Goal: Task Accomplishment & Management: Use online tool/utility

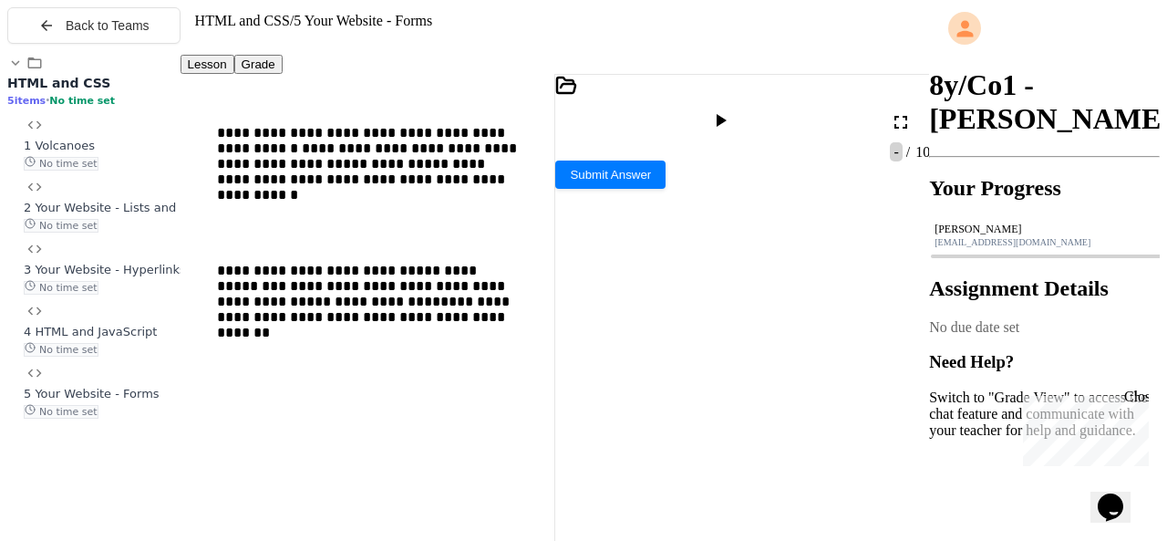
click at [903, 111] on icon at bounding box center [901, 122] width 22 height 22
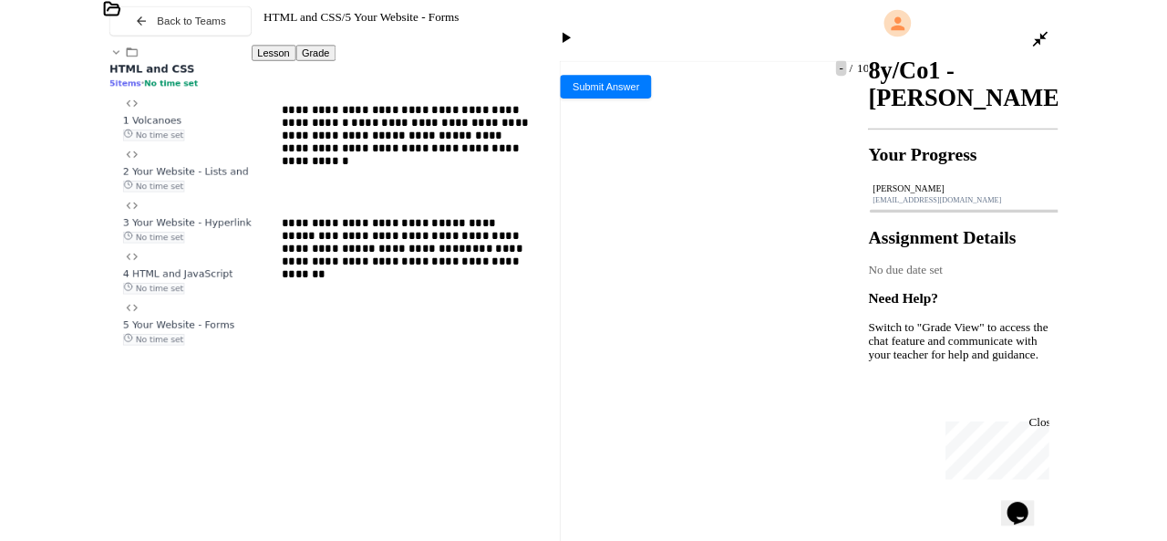
scroll to position [1014, 0]
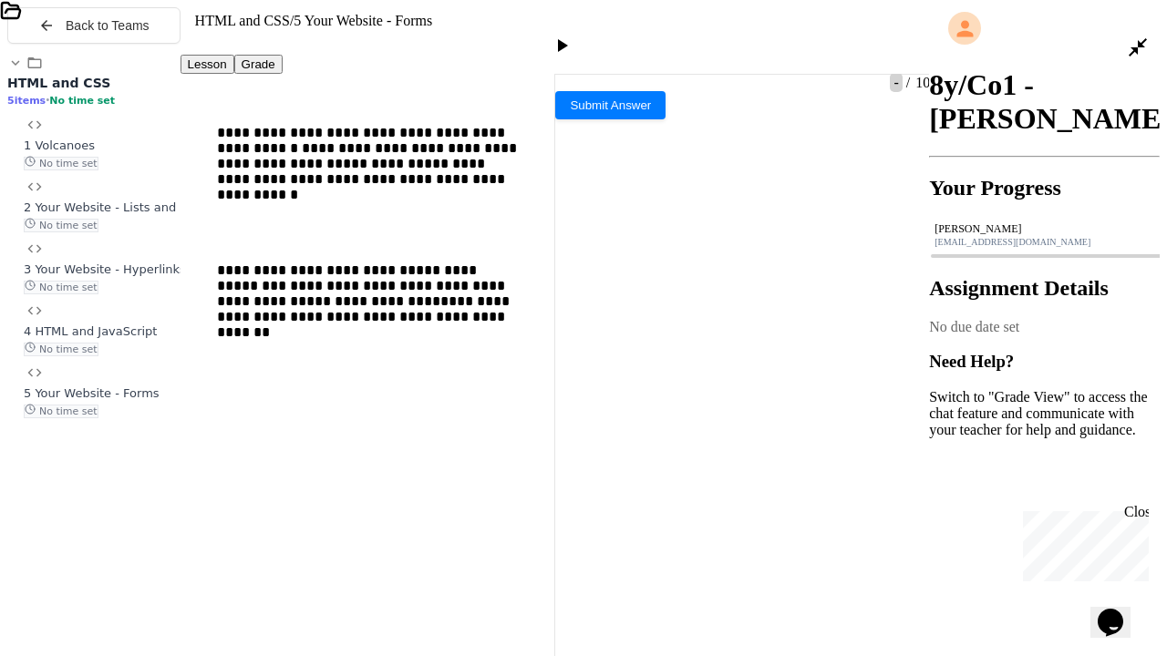
click at [1131, 36] on icon at bounding box center [1138, 47] width 22 height 22
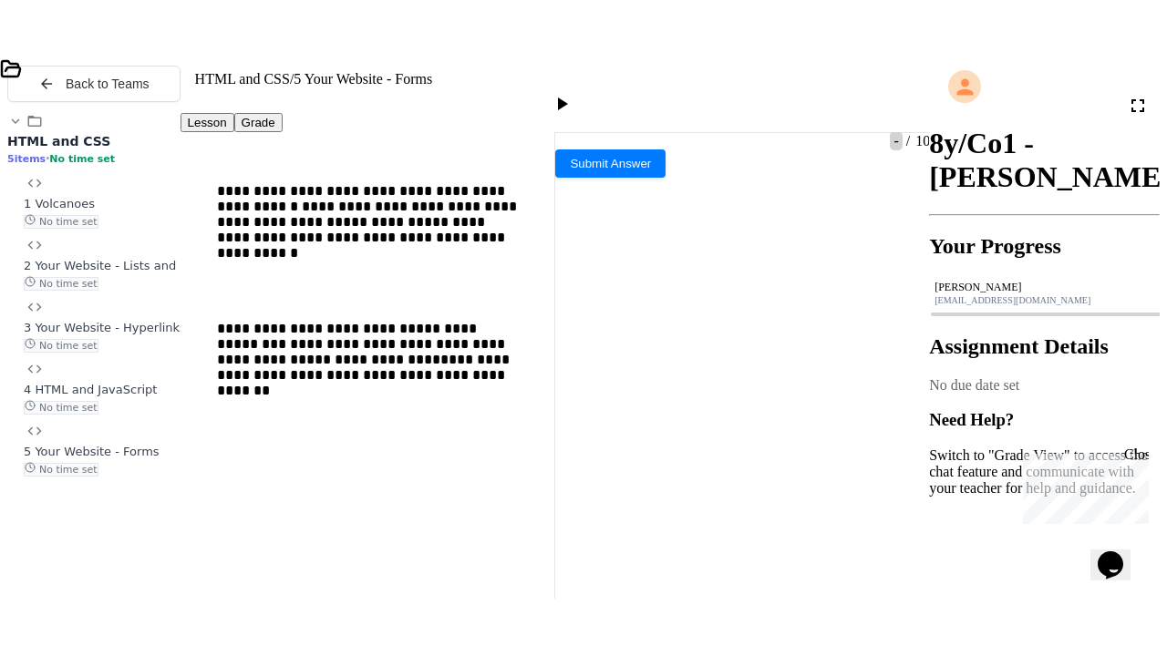
scroll to position [1654, 0]
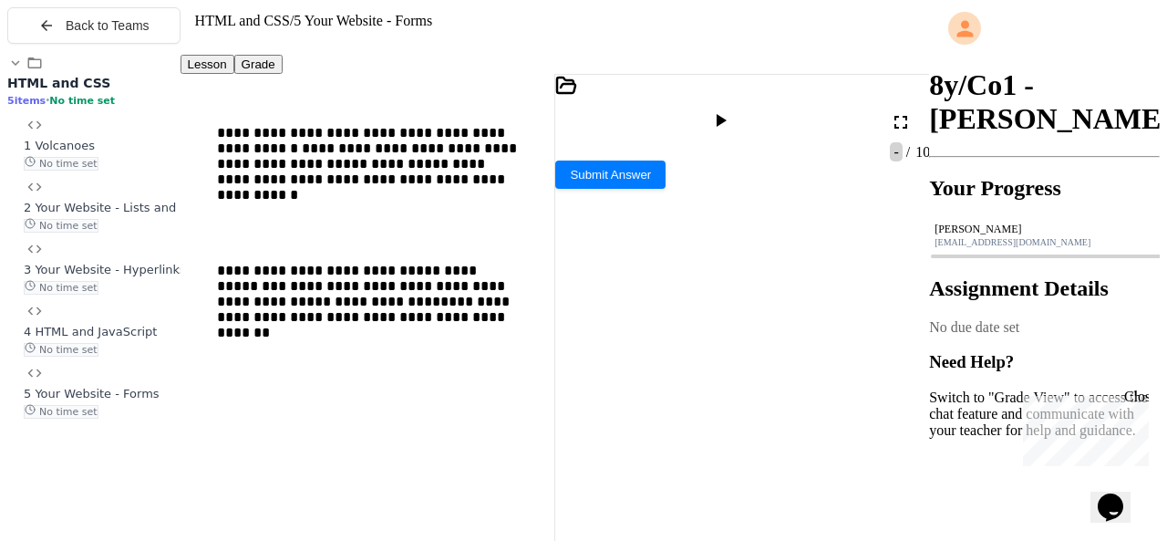
click at [901, 111] on icon at bounding box center [901, 122] width 22 height 22
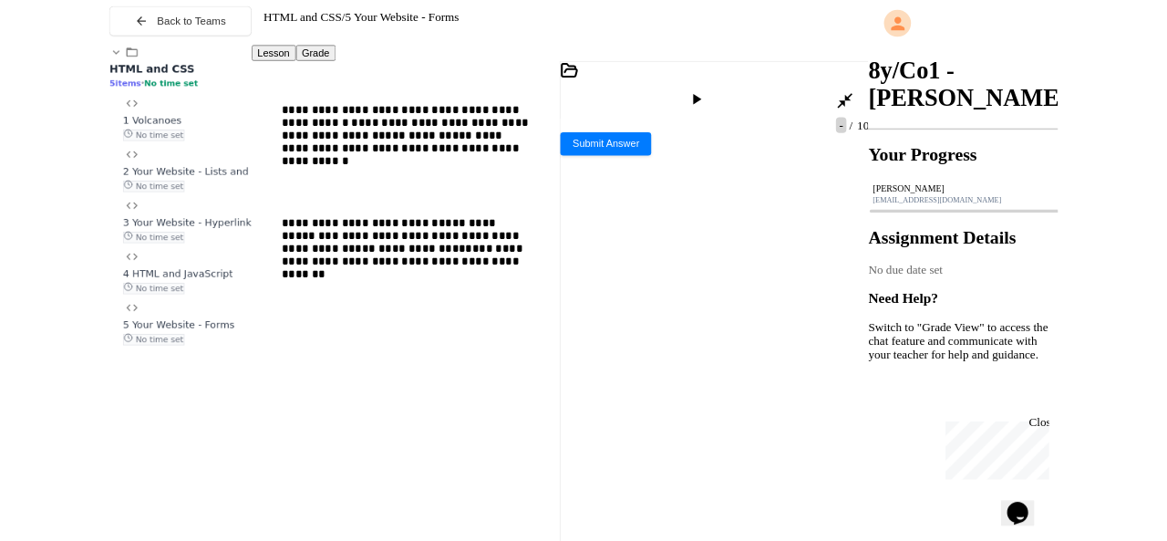
scroll to position [1344, 0]
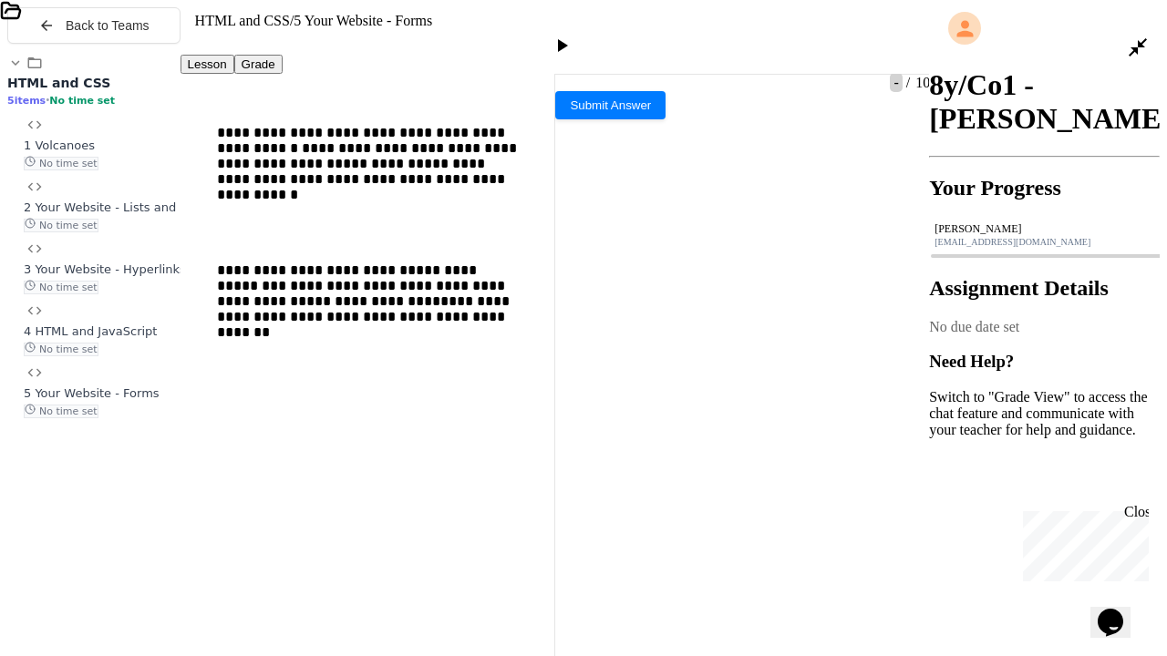
drag, startPoint x: 738, startPoint y: 334, endPoint x: 602, endPoint y: 334, distance: 136.7
drag, startPoint x: 743, startPoint y: 333, endPoint x: 601, endPoint y: 338, distance: 142.3
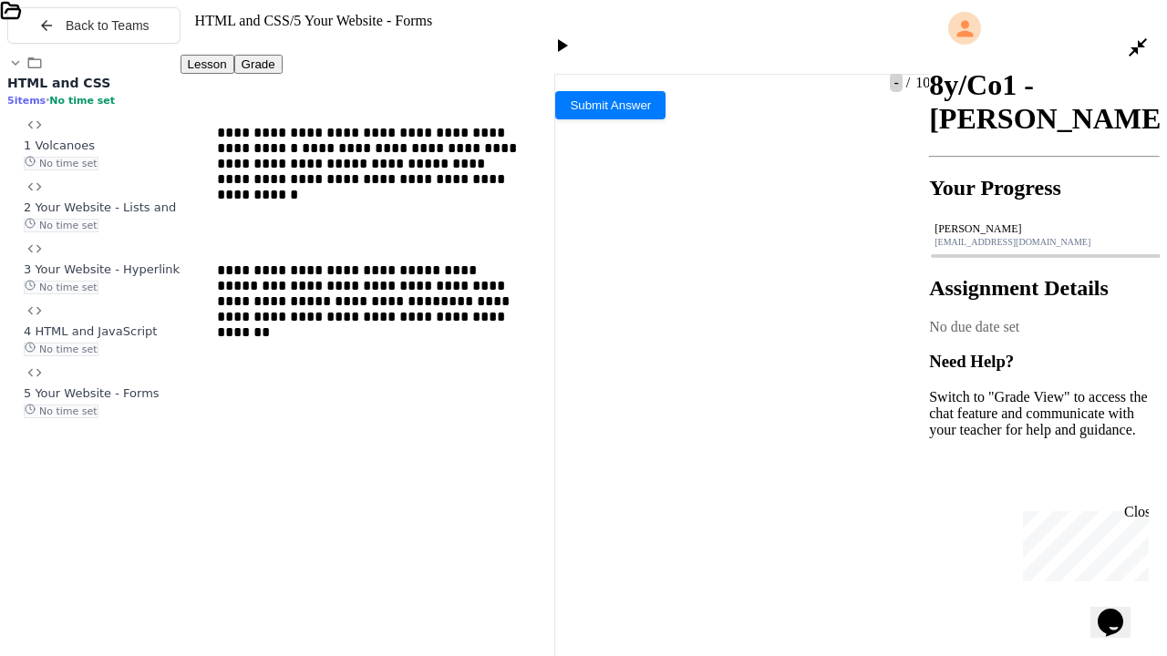
drag, startPoint x: 742, startPoint y: 337, endPoint x: 468, endPoint y: 366, distance: 275.9
drag, startPoint x: 468, startPoint y: 366, endPoint x: 97, endPoint y: 335, distance: 372.3
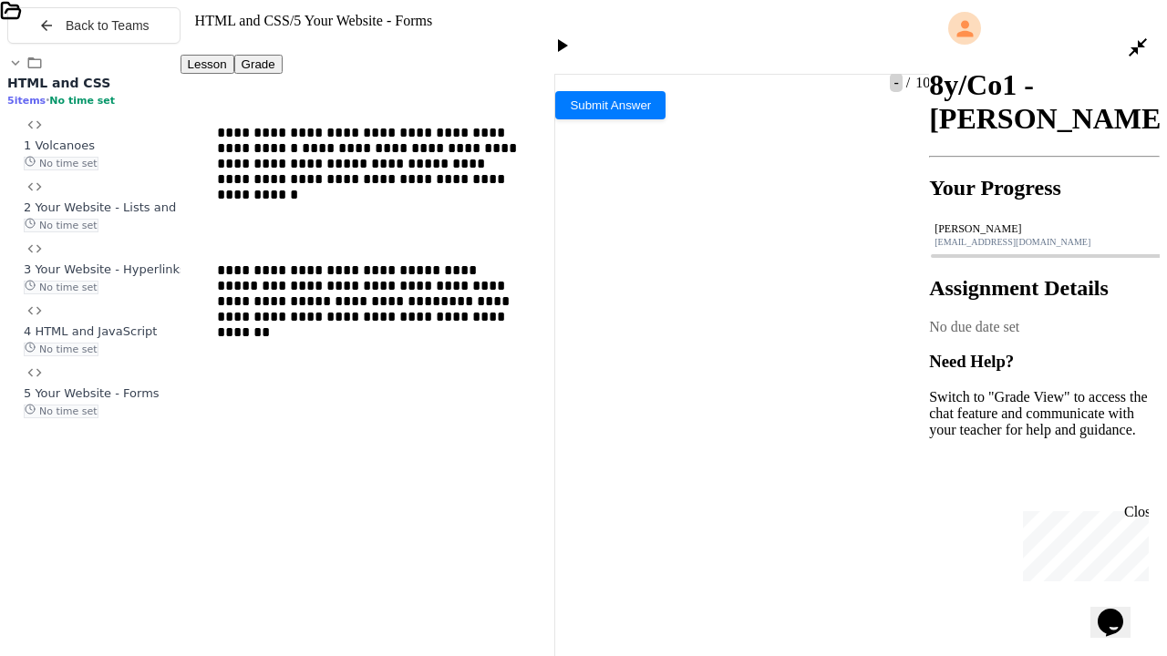
copy div "**********"
click at [1145, 38] on icon at bounding box center [1138, 47] width 18 height 18
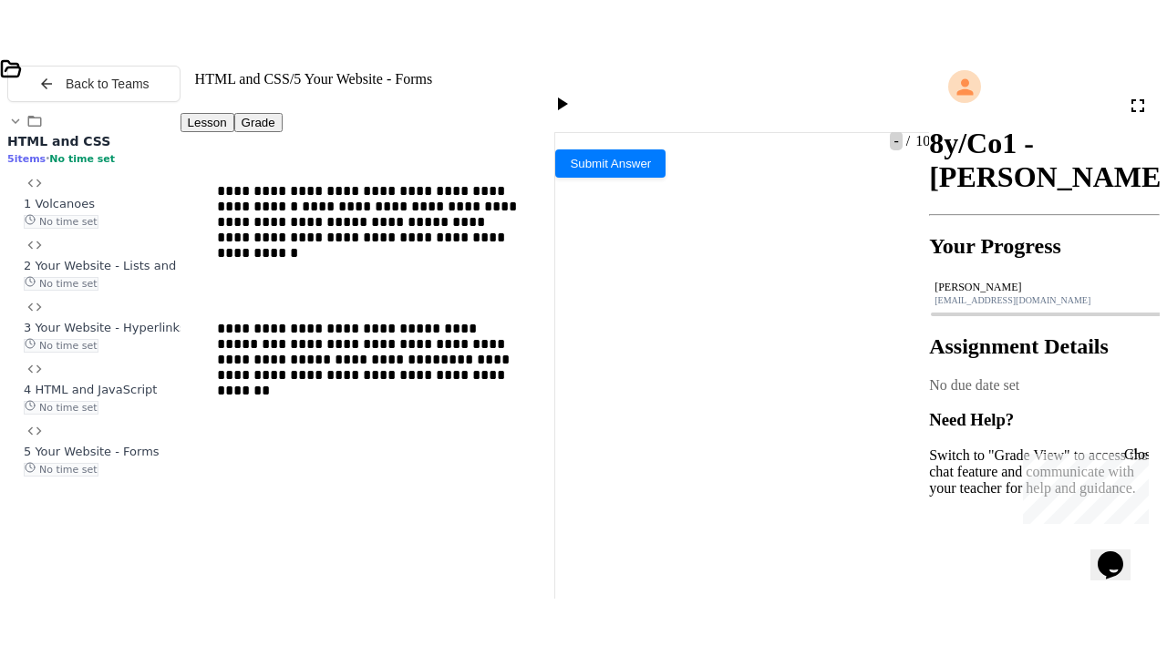
scroll to position [1434, 0]
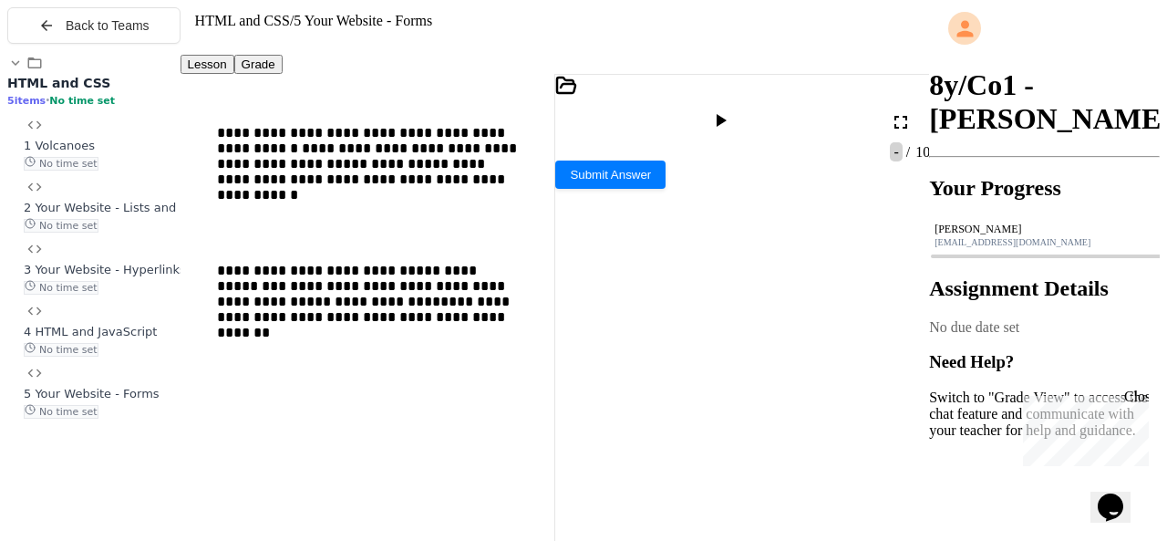
click at [901, 111] on icon at bounding box center [901, 122] width 22 height 22
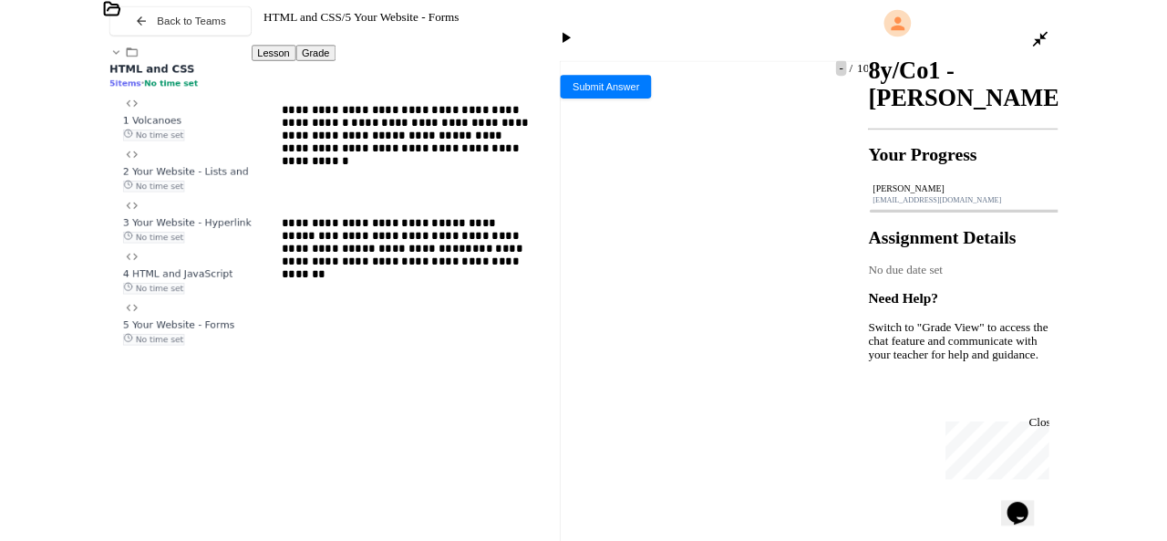
scroll to position [1171, 0]
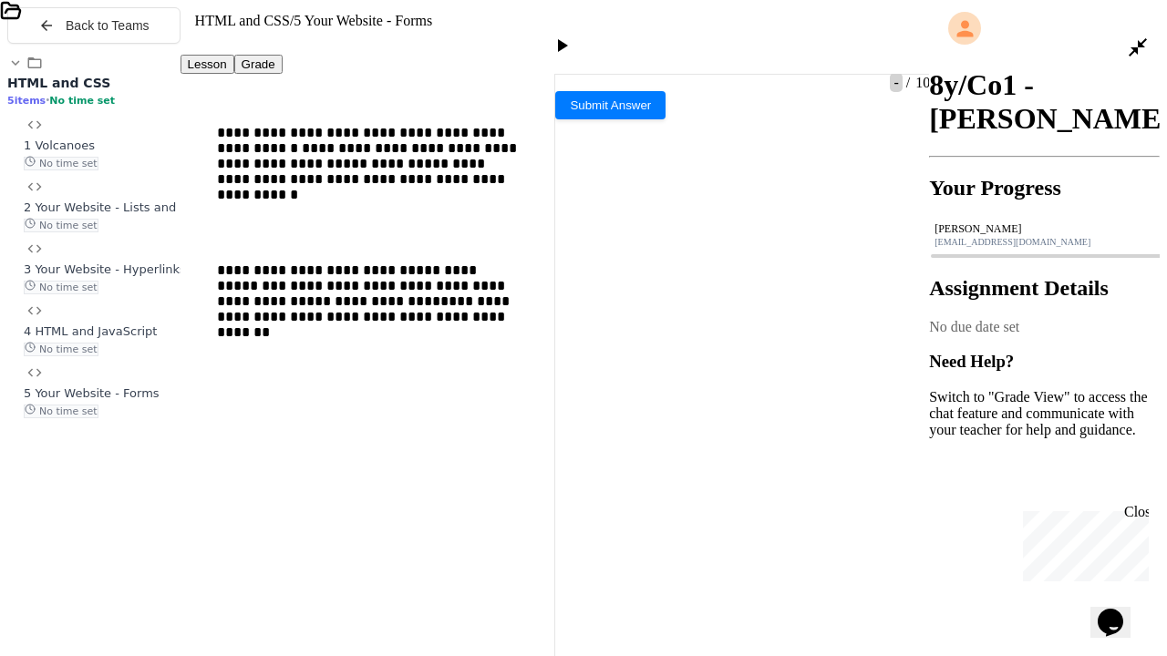
click at [20, 15] on icon at bounding box center [11, 10] width 18 height 15
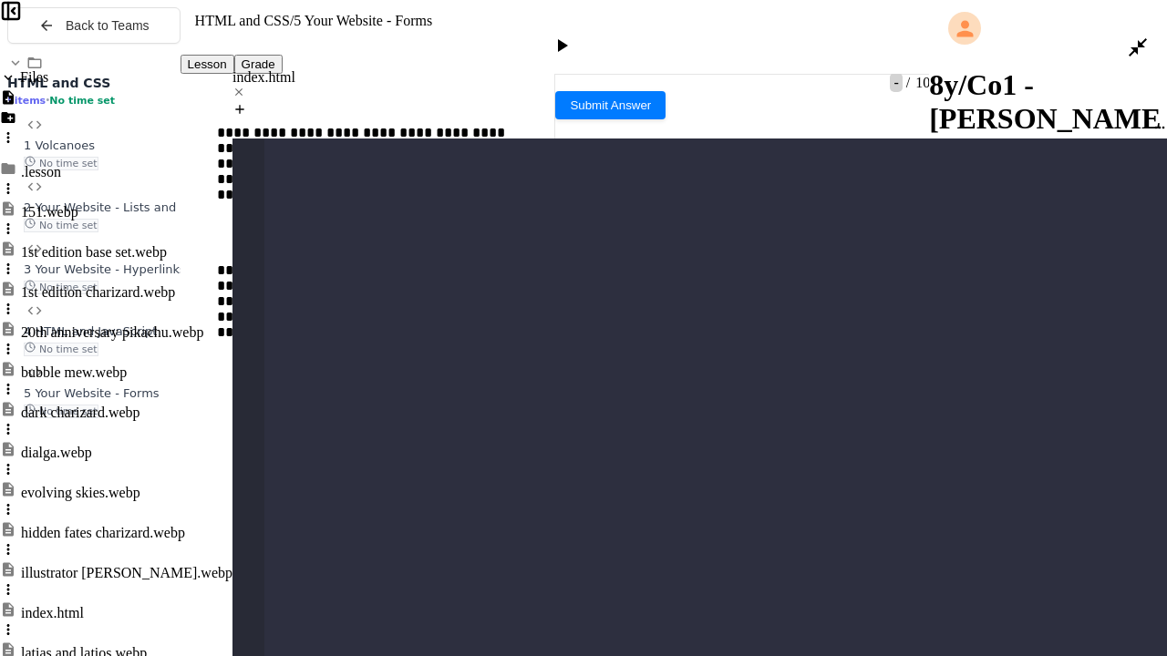
click at [1150, 26] on div at bounding box center [1147, 48] width 40 height 44
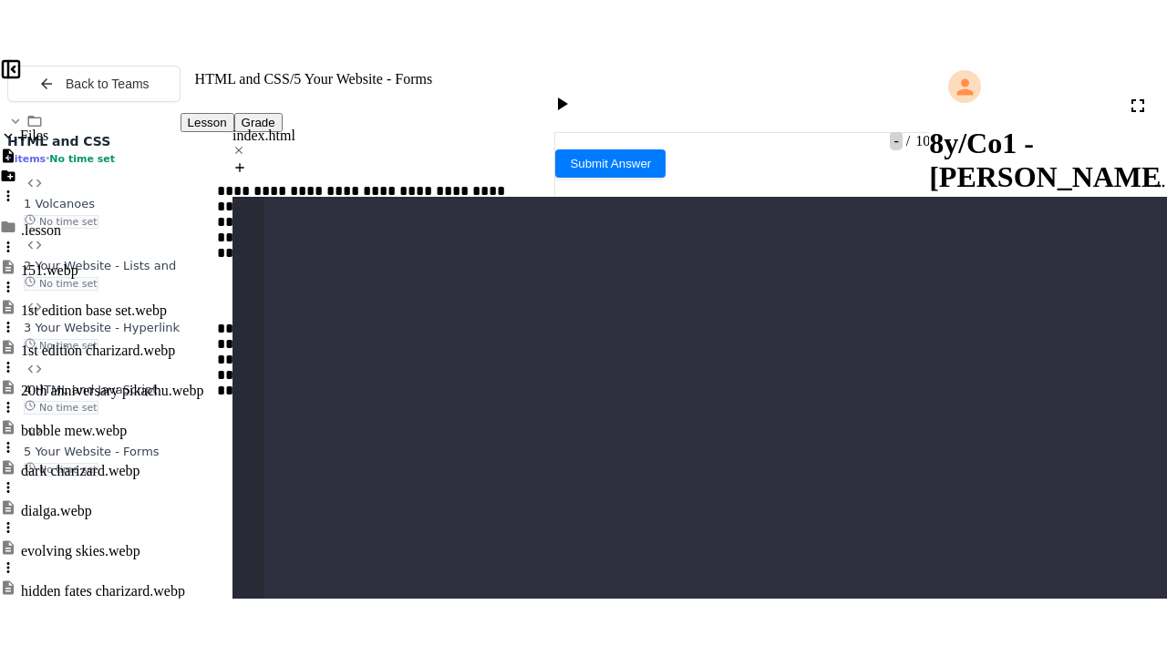
scroll to position [3557, 0]
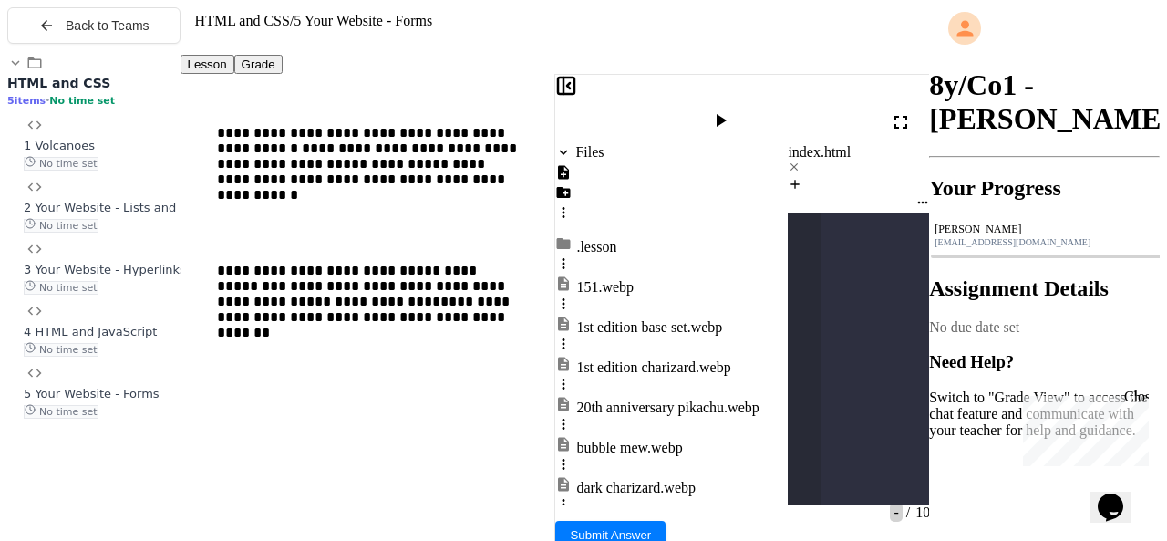
click at [904, 111] on icon at bounding box center [901, 122] width 22 height 22
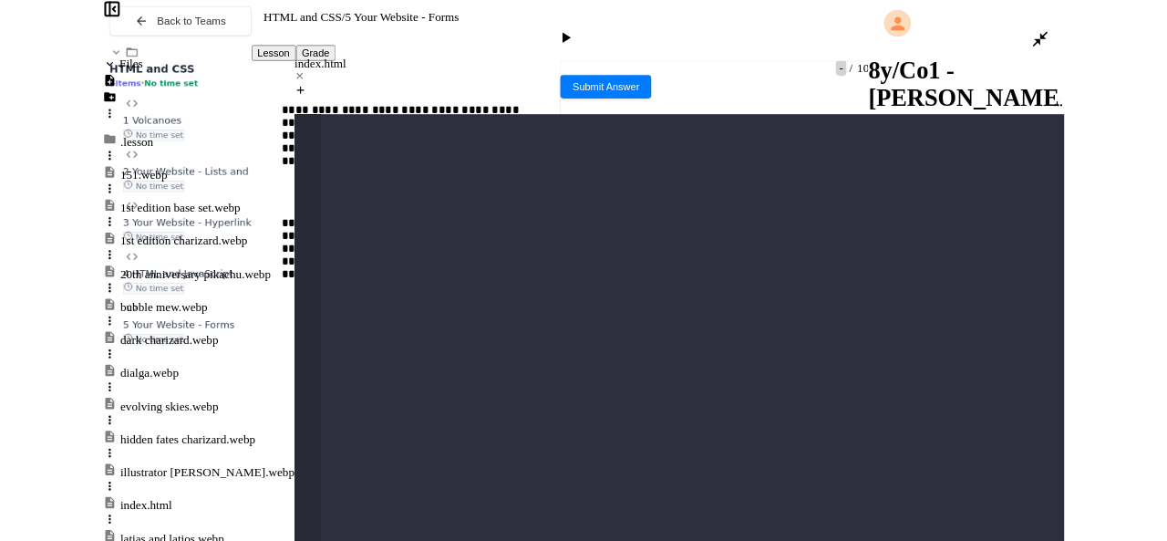
scroll to position [2045, 0]
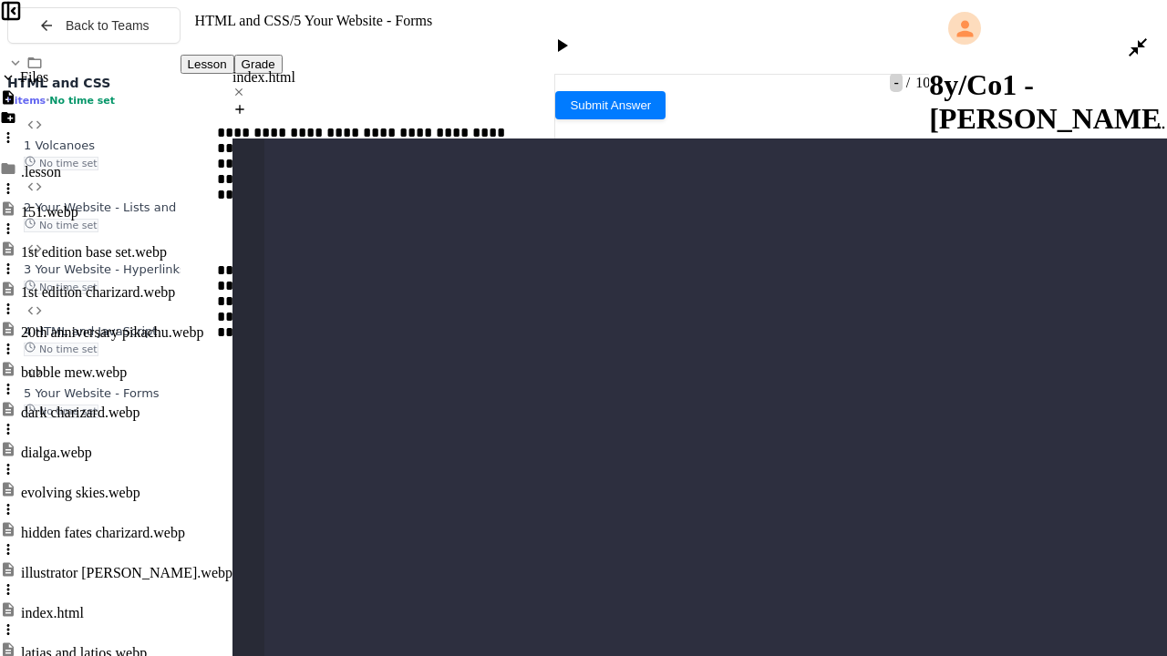
click at [1135, 36] on icon at bounding box center [1138, 47] width 22 height 22
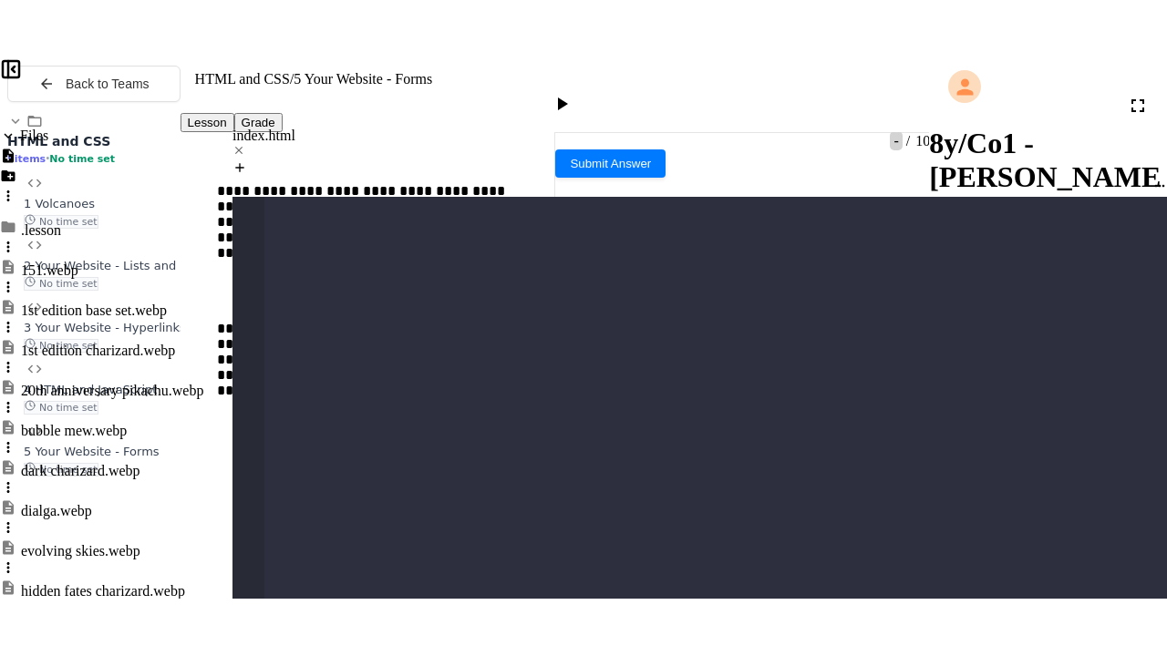
scroll to position [3193, 0]
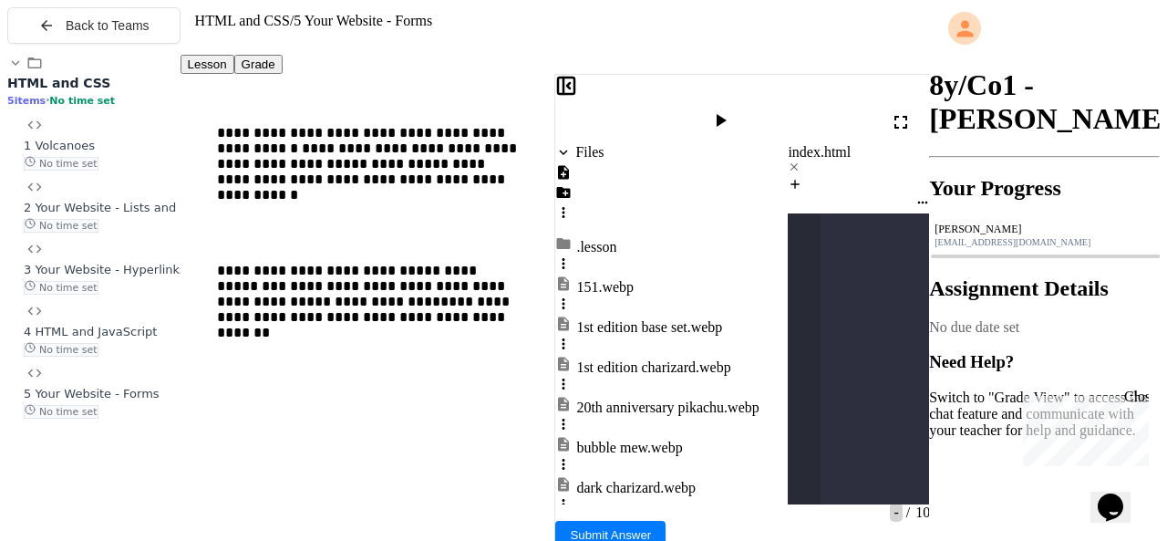
click at [899, 111] on icon at bounding box center [901, 122] width 22 height 22
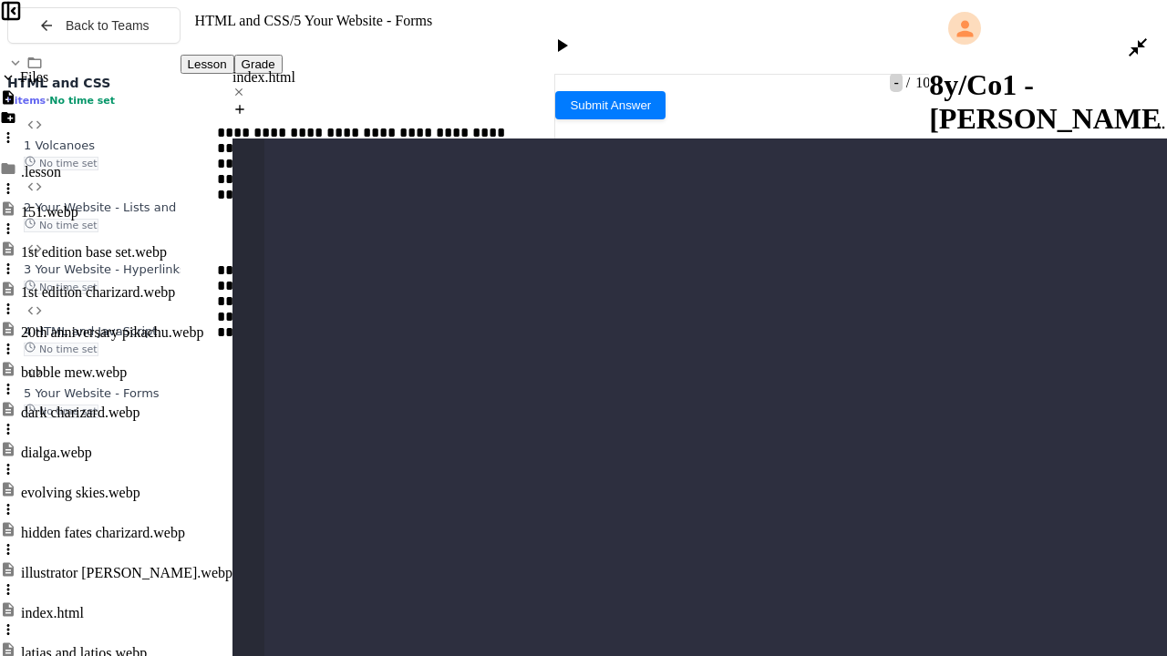
scroll to position [1807, 0]
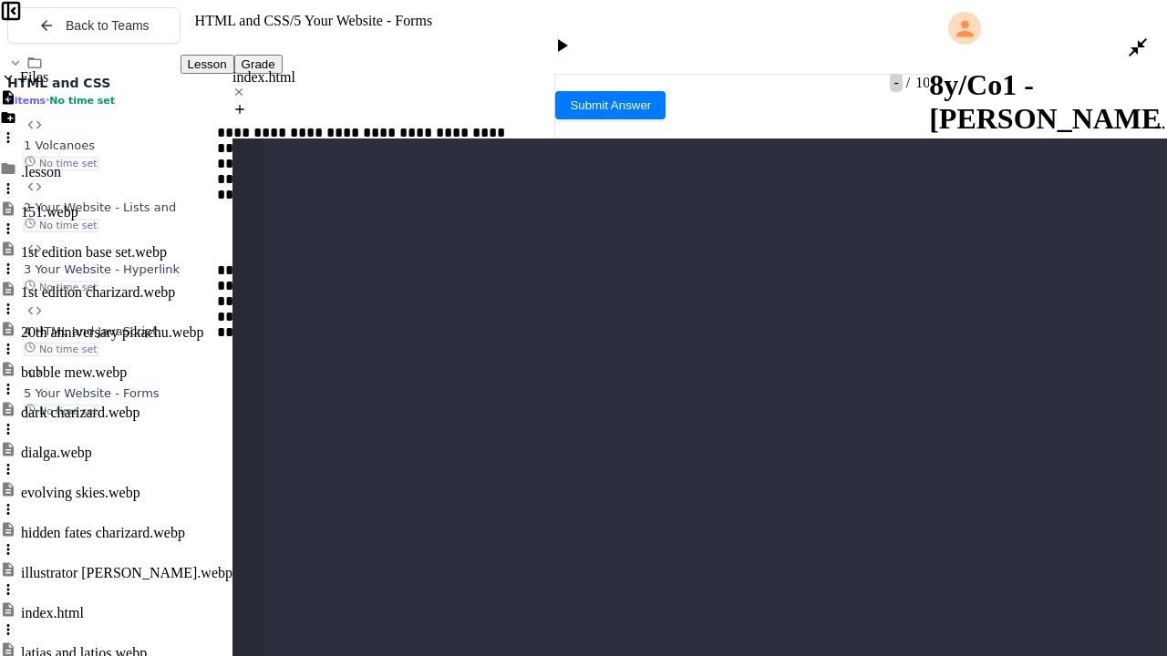
drag, startPoint x: 429, startPoint y: 474, endPoint x: 408, endPoint y: 484, distance: 24.1
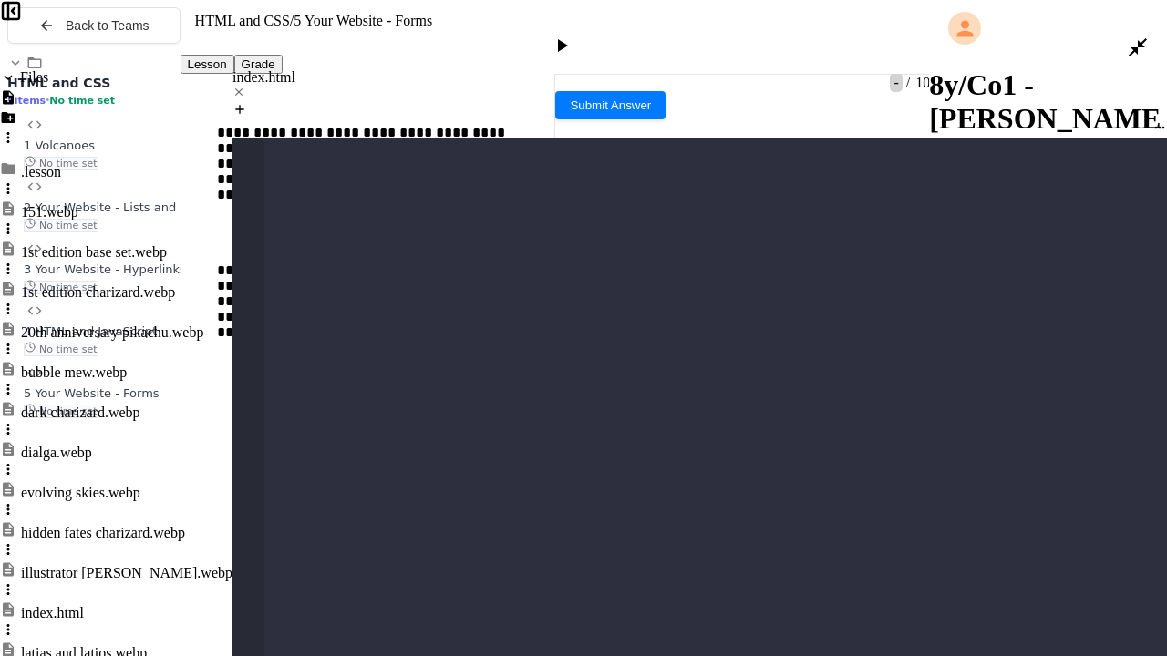
drag, startPoint x: 432, startPoint y: 471, endPoint x: 356, endPoint y: 470, distance: 76.6
drag, startPoint x: 806, startPoint y: 478, endPoint x: 727, endPoint y: 471, distance: 79.6
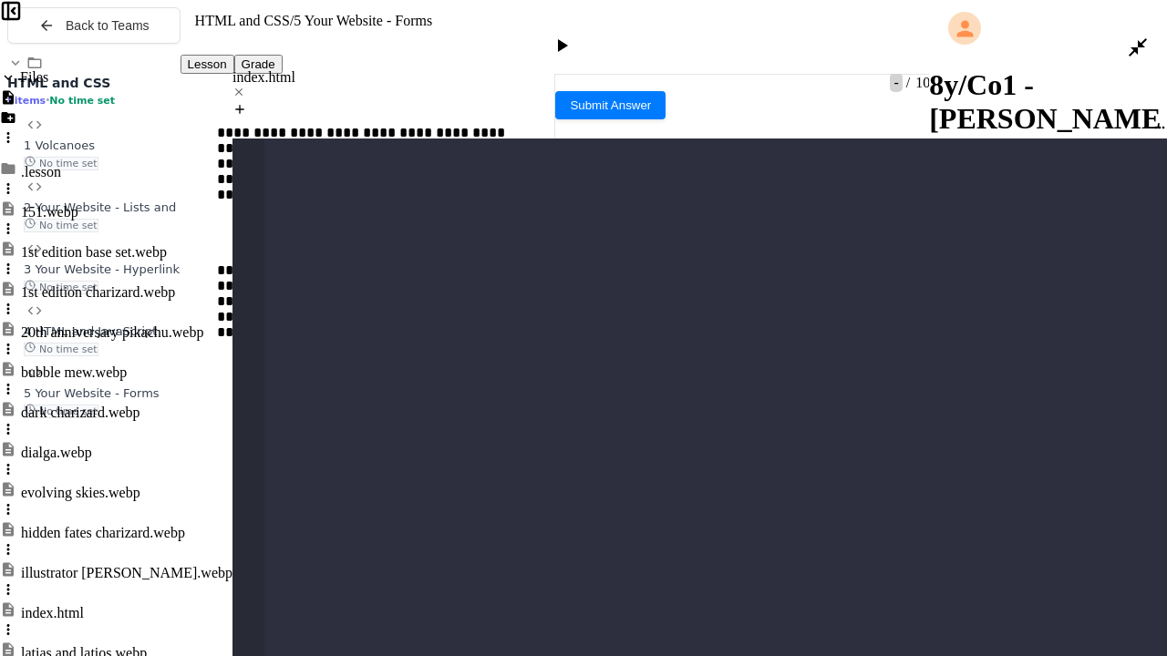
click at [573, 35] on icon at bounding box center [562, 46] width 22 height 22
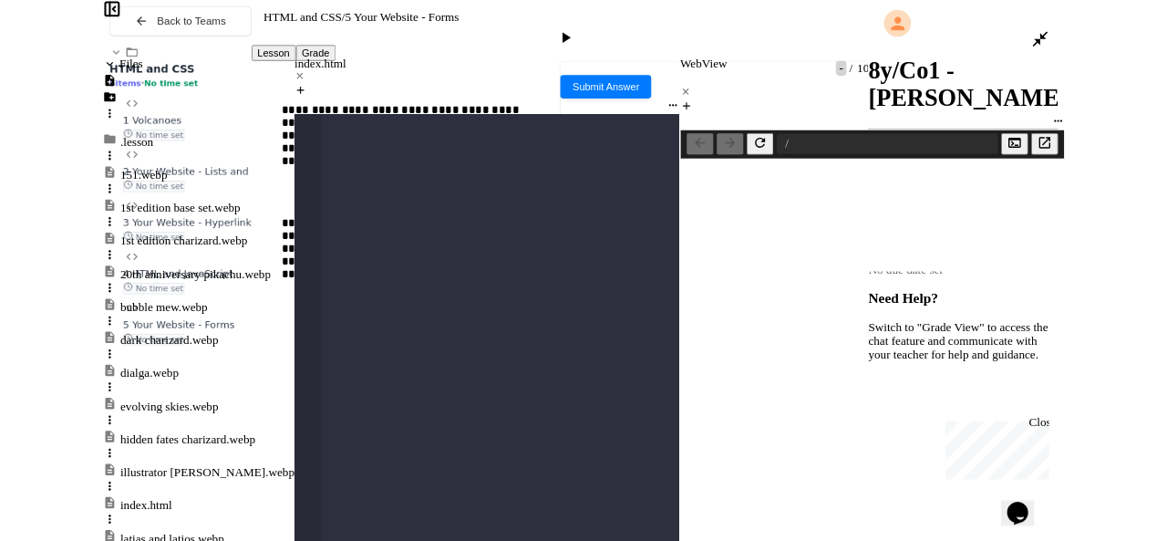
scroll to position [2390, 0]
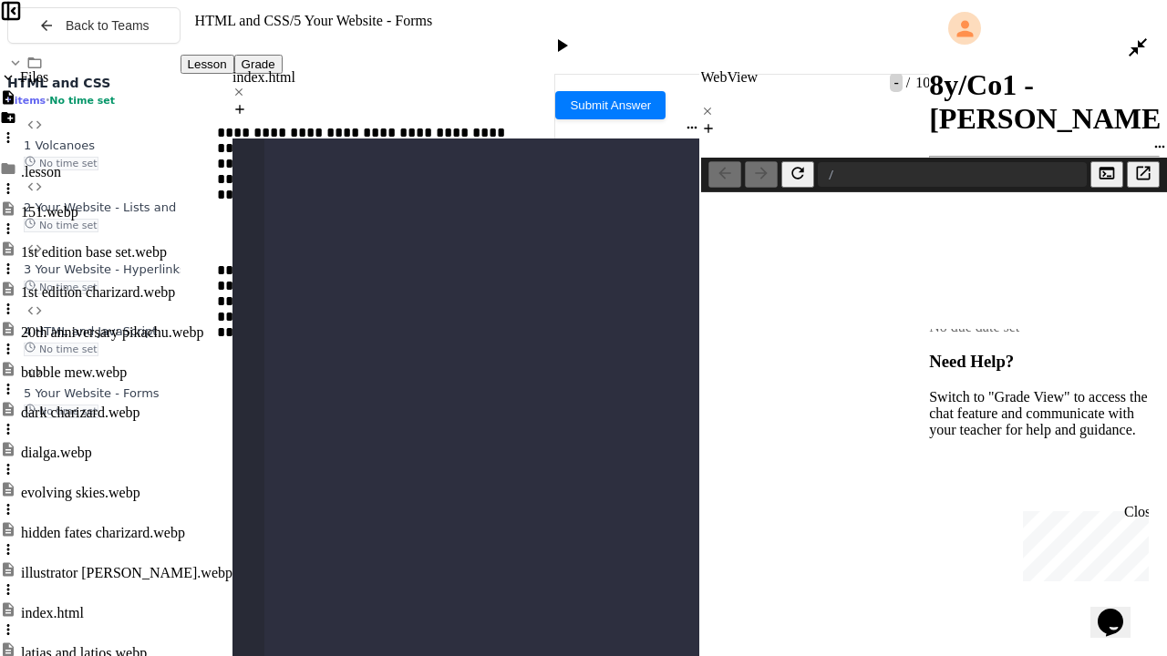
click at [1141, 36] on icon at bounding box center [1138, 47] width 22 height 22
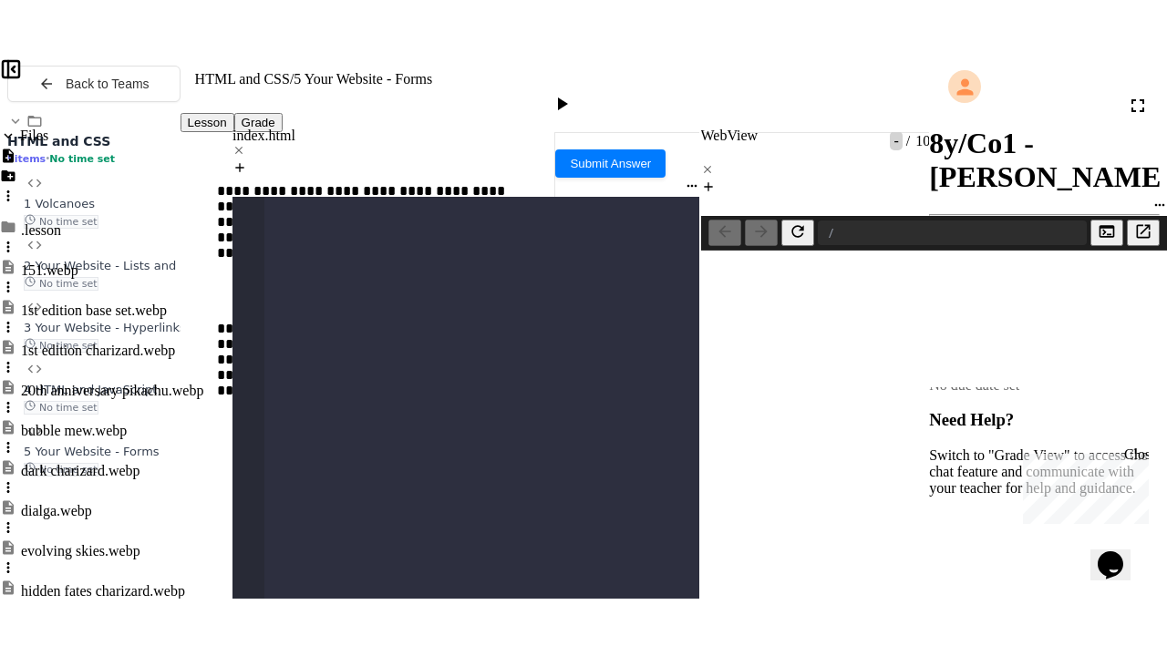
scroll to position [34721, 0]
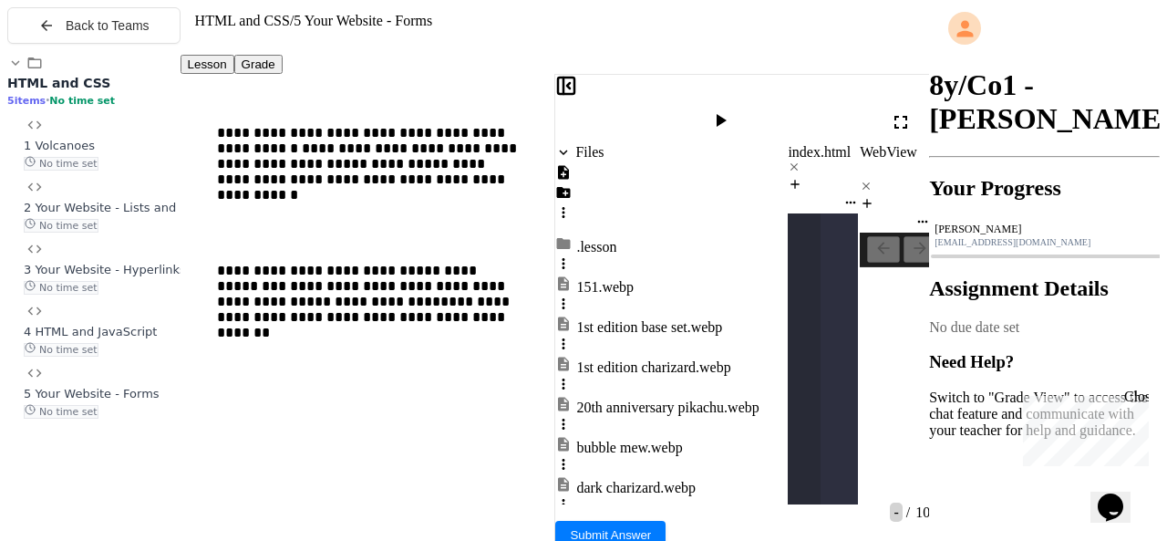
click at [903, 111] on icon at bounding box center [901, 122] width 22 height 22
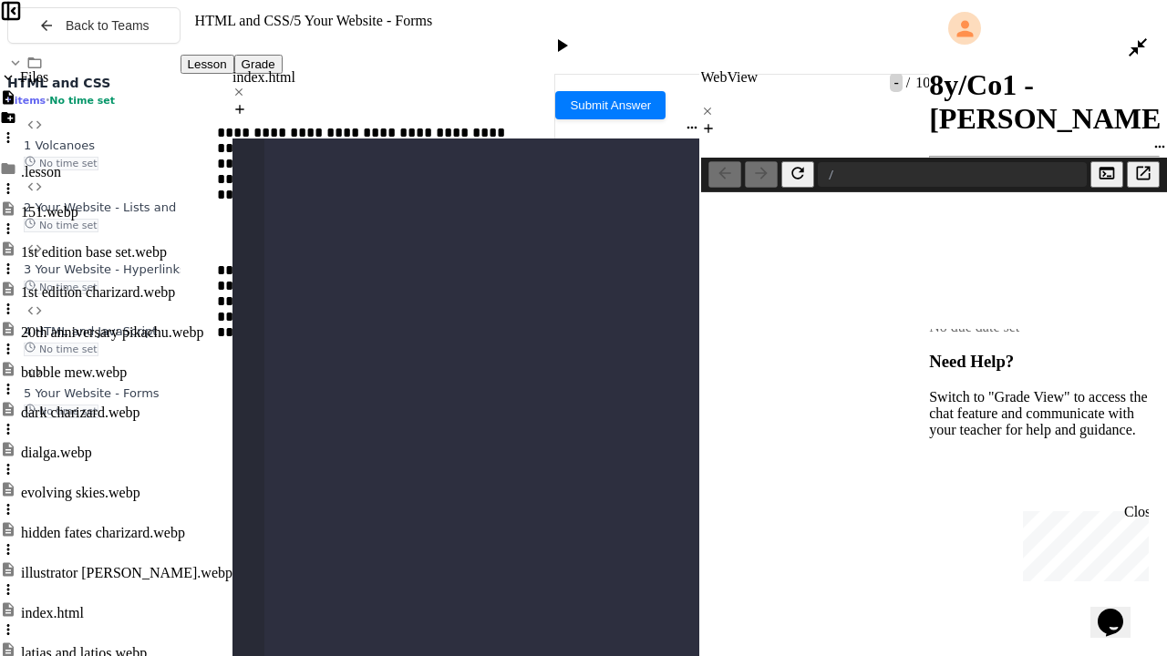
click at [573, 35] on icon at bounding box center [562, 46] width 22 height 22
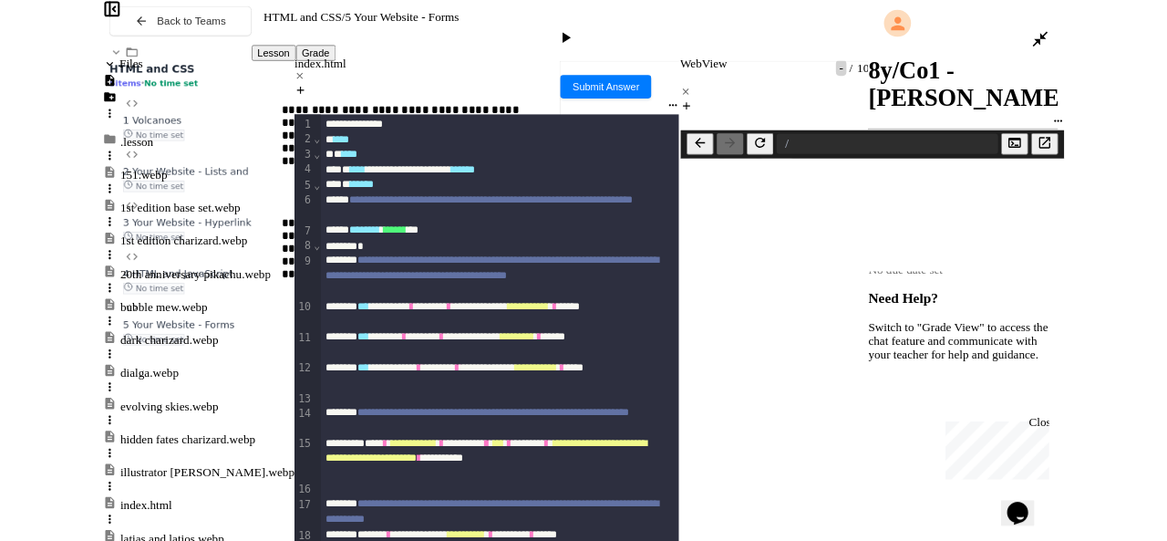
scroll to position [137, 0]
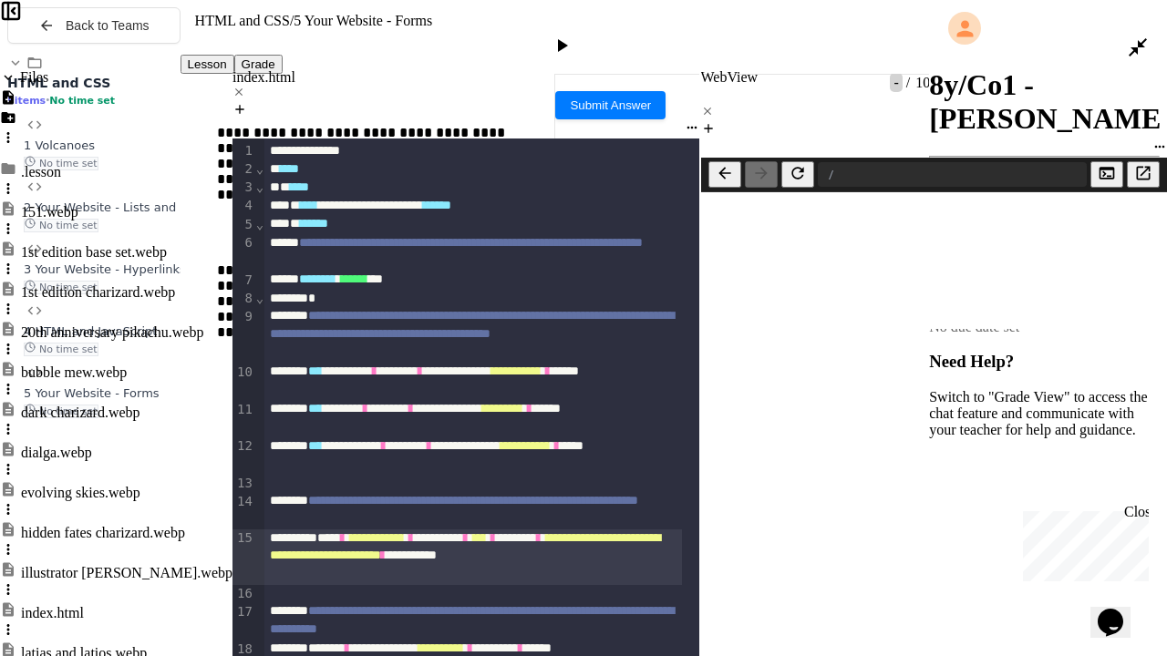
click at [291, 530] on div "**********" at bounding box center [473, 558] width 418 height 56
click at [573, 35] on icon at bounding box center [562, 46] width 22 height 22
click at [1134, 164] on icon "Open in new tab" at bounding box center [1143, 173] width 18 height 18
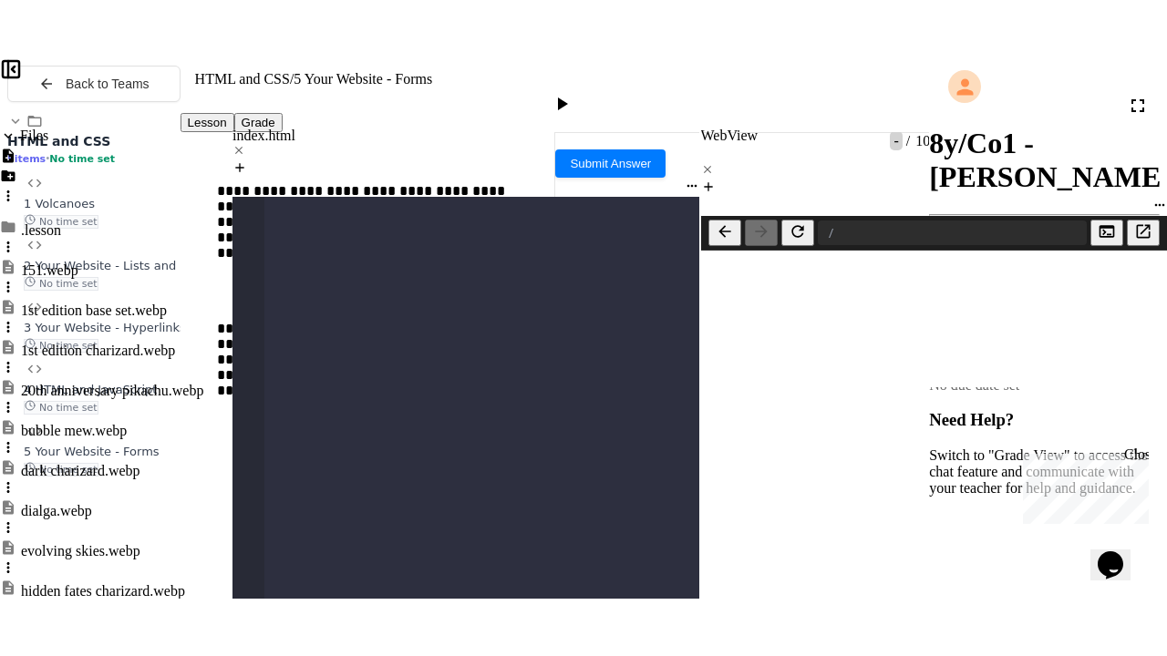
scroll to position [2953, 0]
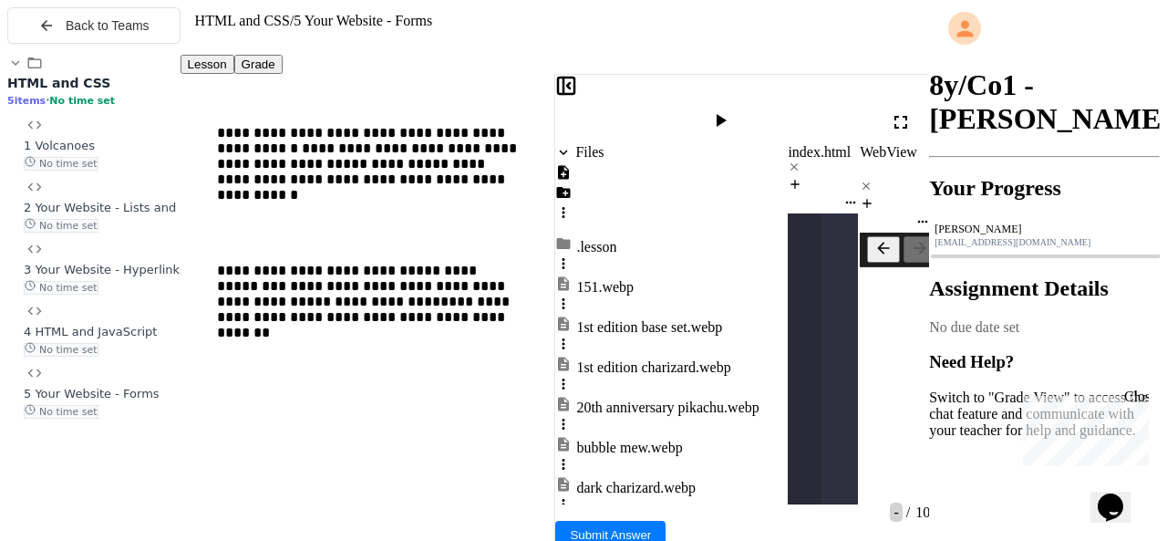
click at [896, 116] on icon at bounding box center [900, 122] width 13 height 13
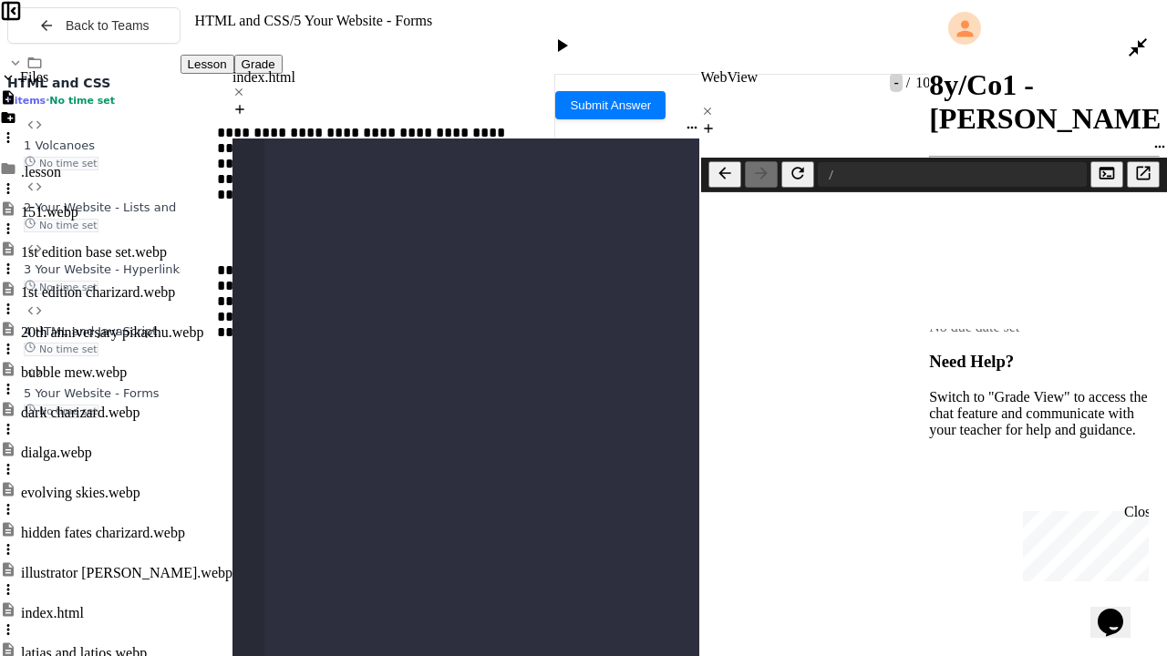
scroll to position [0, 0]
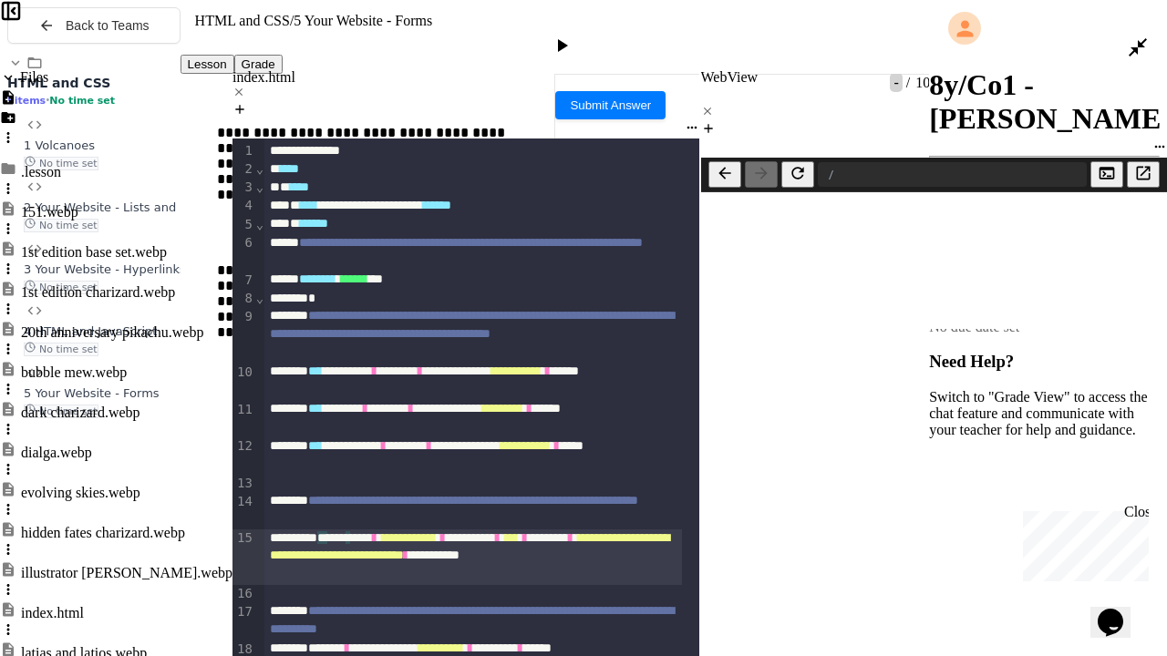
click at [346, 531] on span "*" at bounding box center [348, 537] width 5 height 13
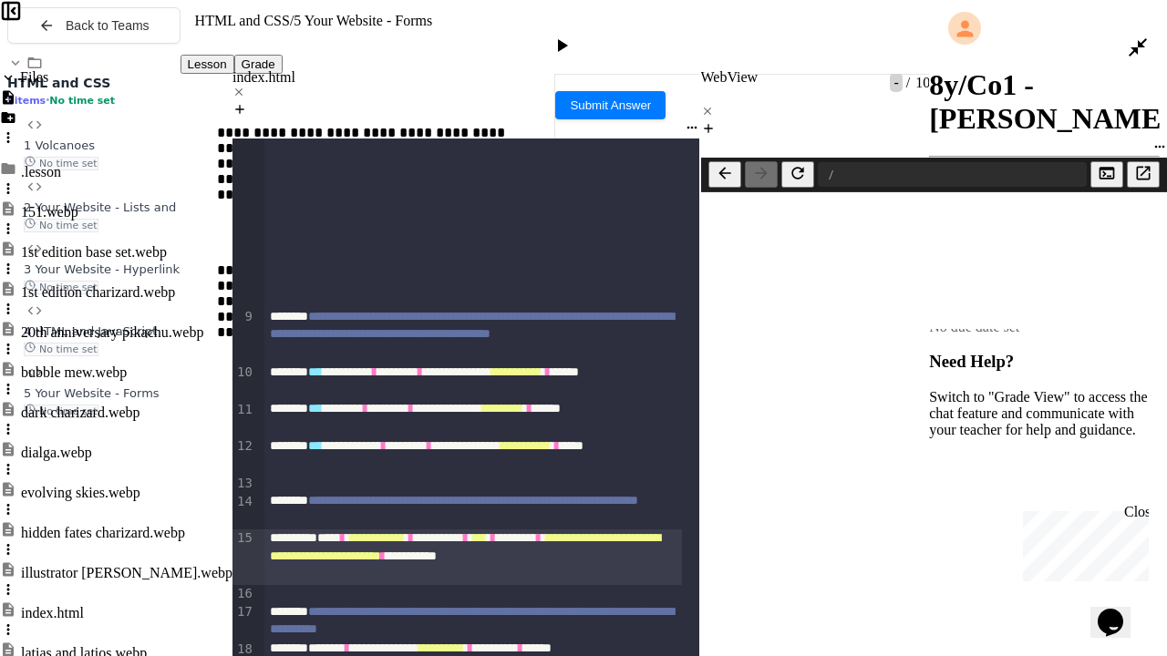
scroll to position [573, 0]
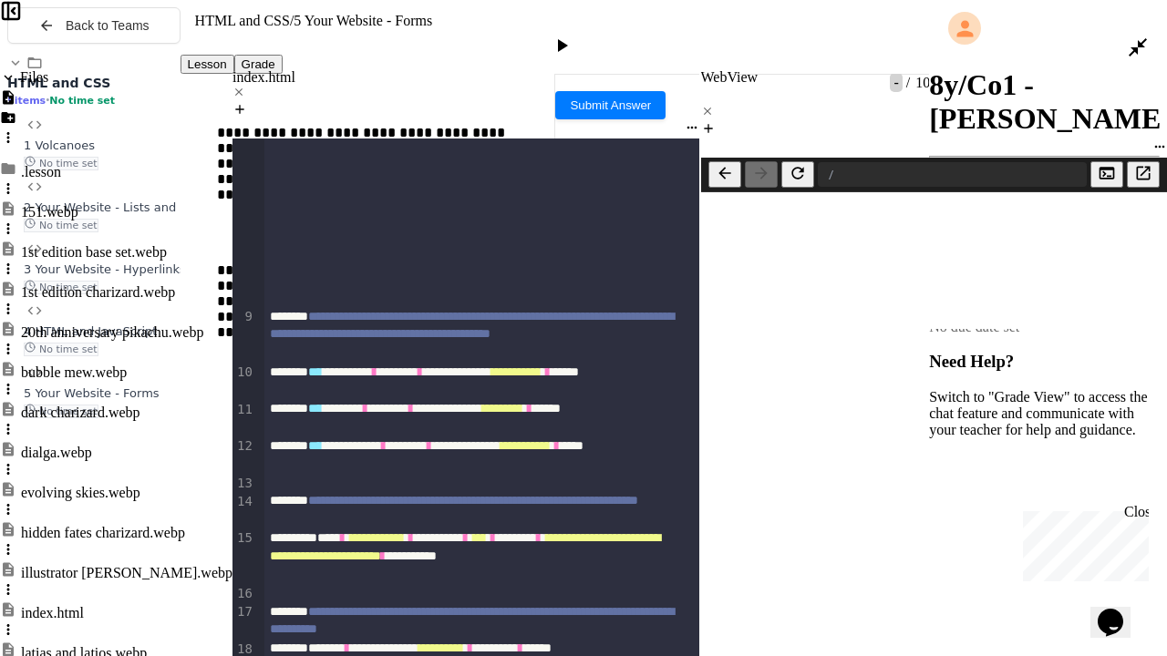
drag, startPoint x: 361, startPoint y: 433, endPoint x: 511, endPoint y: 438, distance: 149.6
copy div "* ** ***** * ****** **** *"
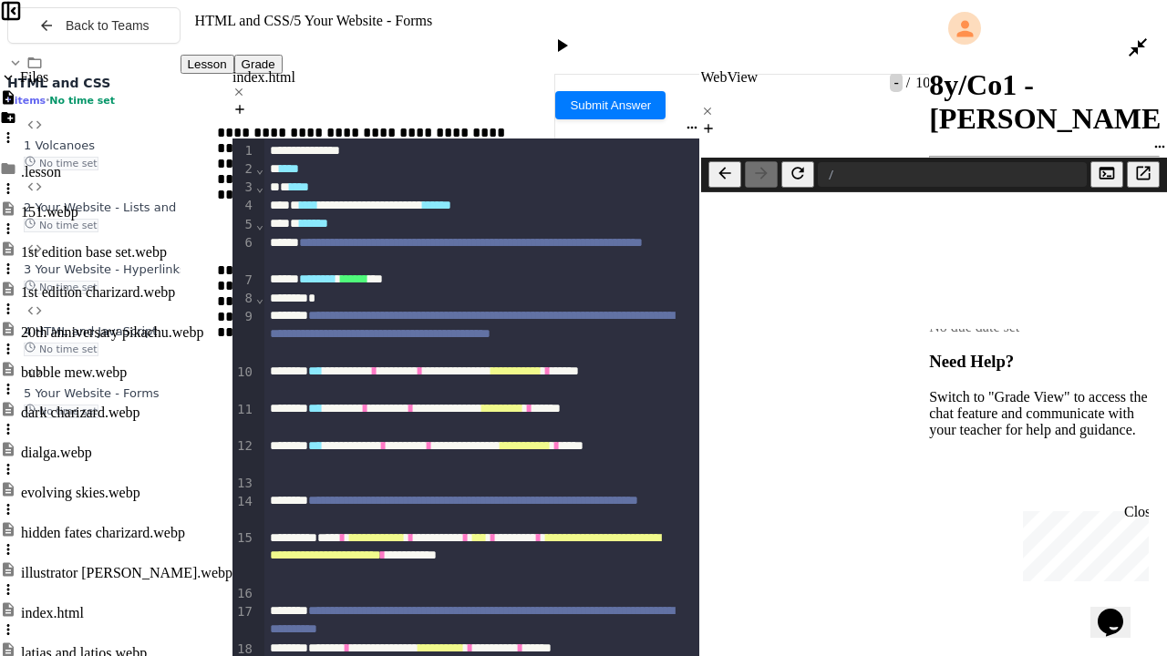
scroll to position [132, 0]
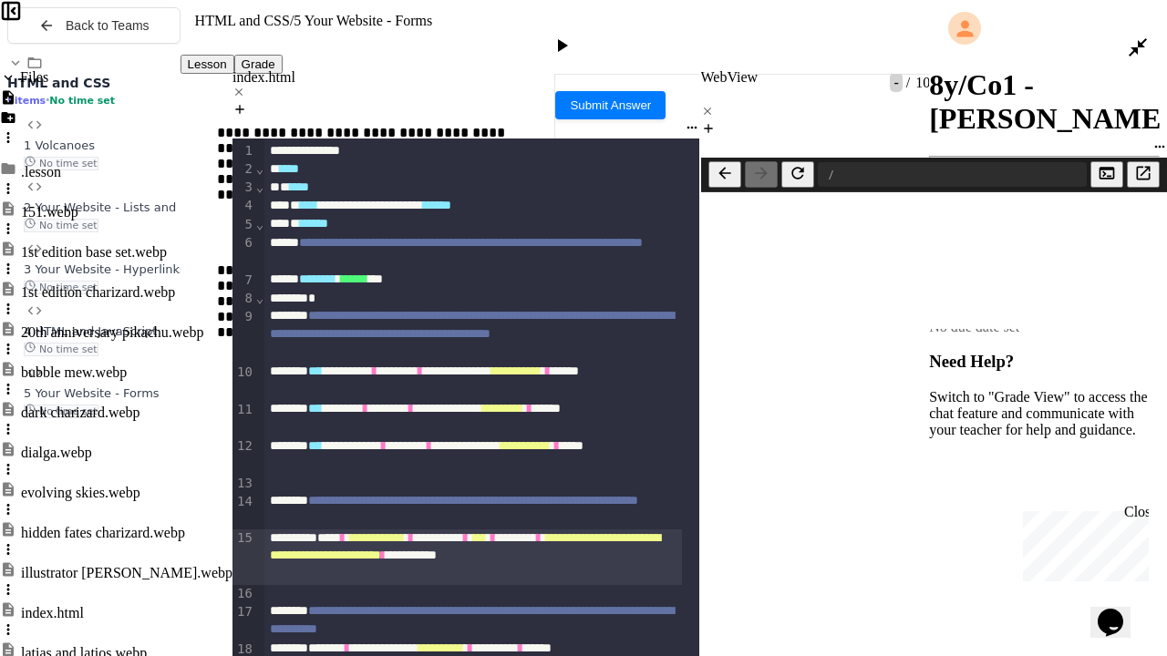
click at [289, 530] on div "**********" at bounding box center [473, 558] width 418 height 56
click at [304, 530] on div "**********" at bounding box center [473, 558] width 418 height 56
drag, startPoint x: 410, startPoint y: 342, endPoint x: 386, endPoint y: 341, distance: 24.6
click at [386, 530] on div "**********" at bounding box center [473, 558] width 418 height 56
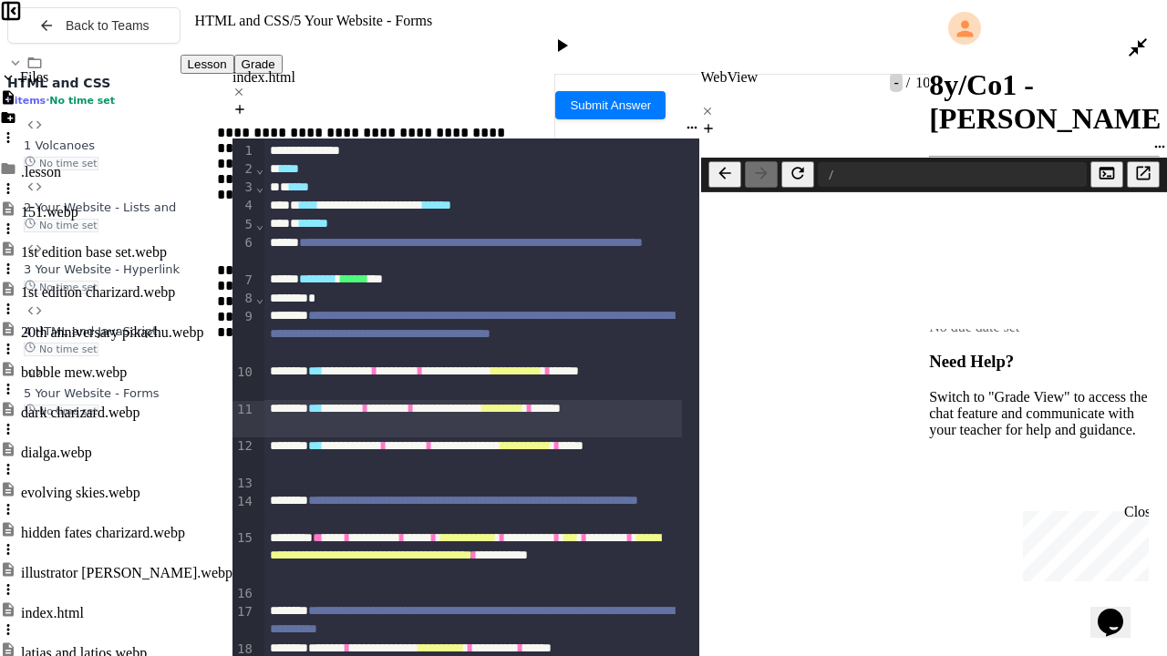
click at [582, 400] on div "**********" at bounding box center [473, 418] width 418 height 37
click at [573, 35] on icon at bounding box center [562, 46] width 22 height 22
click at [1134, 164] on icon "Open in new tab" at bounding box center [1143, 173] width 18 height 18
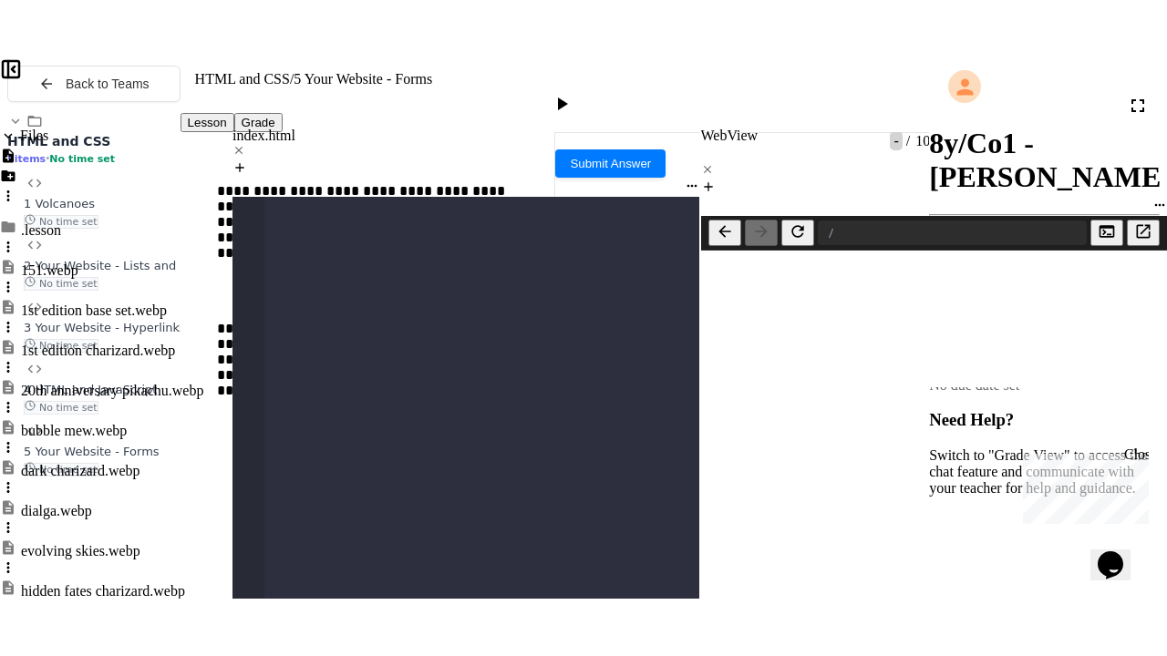
scroll to position [2948, 0]
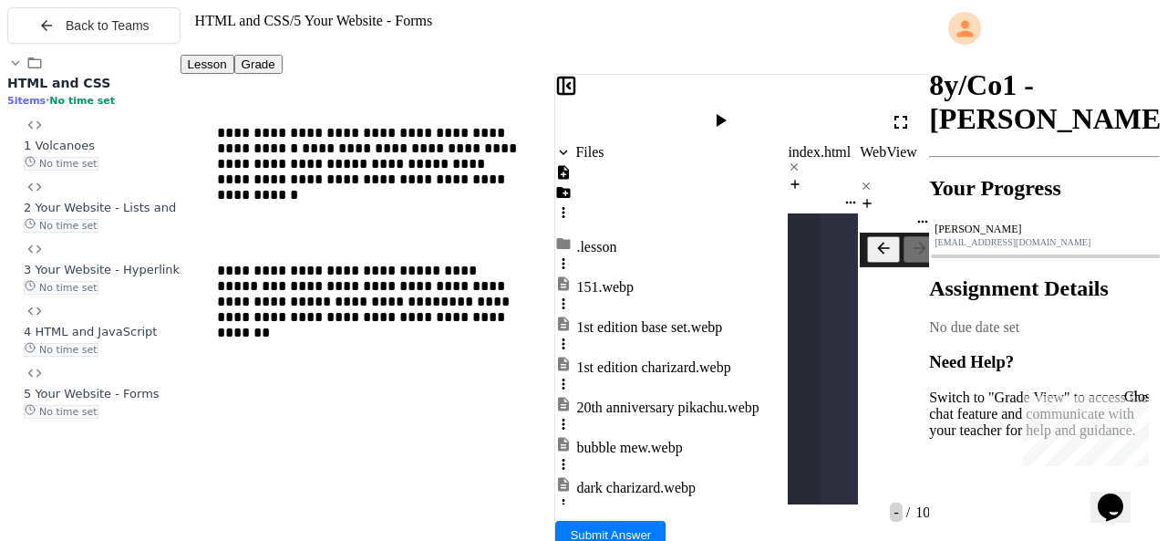
click at [736, 109] on div at bounding box center [722, 122] width 26 height 26
click at [905, 111] on icon at bounding box center [901, 122] width 22 height 22
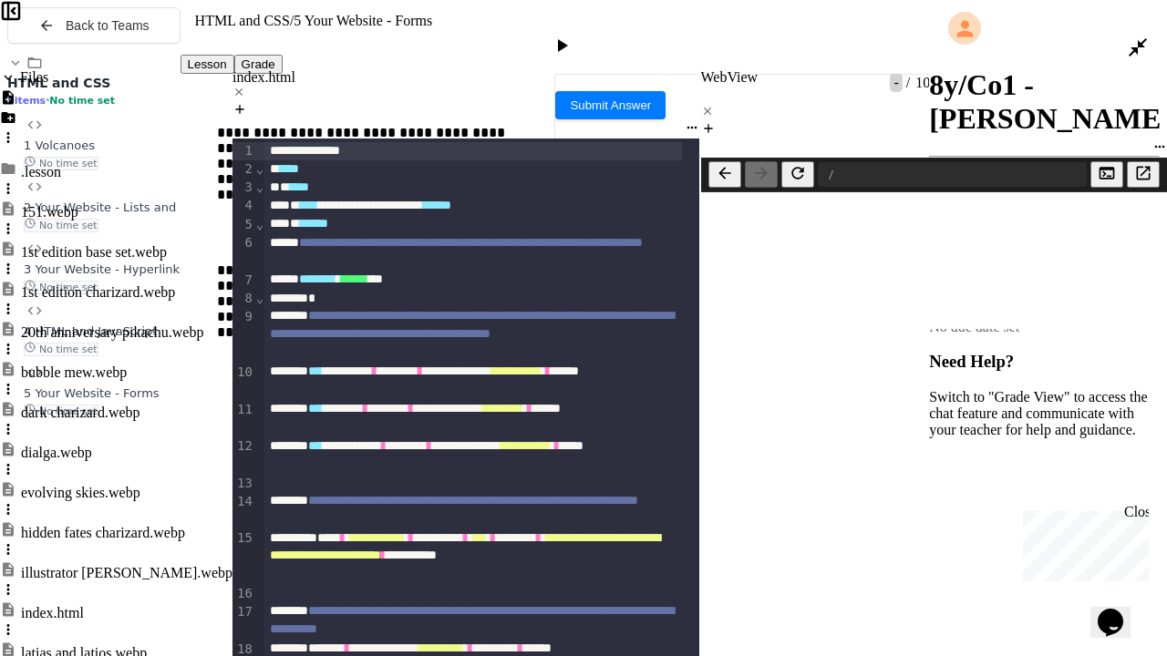
drag, startPoint x: 647, startPoint y: 543, endPoint x: 331, endPoint y: 552, distance: 316.4
drag, startPoint x: 337, startPoint y: 541, endPoint x: 288, endPoint y: 509, distance: 58.7
type input "***"
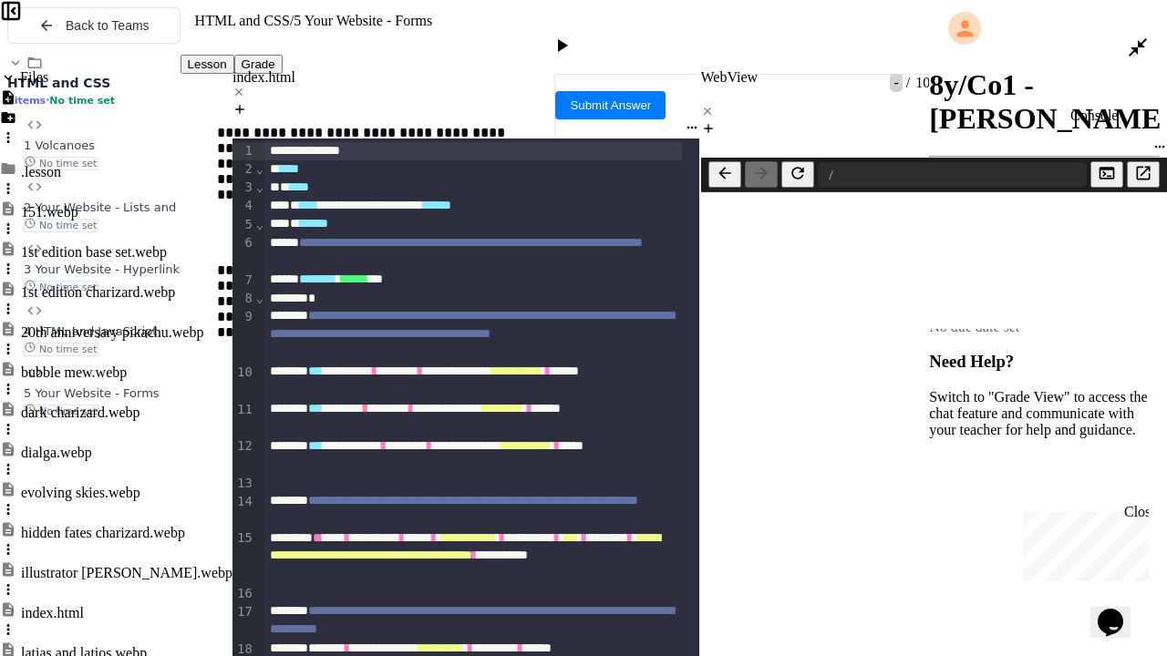
click at [1103, 167] on icon "Console" at bounding box center [1106, 173] width 15 height 12
click at [1098, 164] on icon "Console" at bounding box center [1107, 173] width 18 height 18
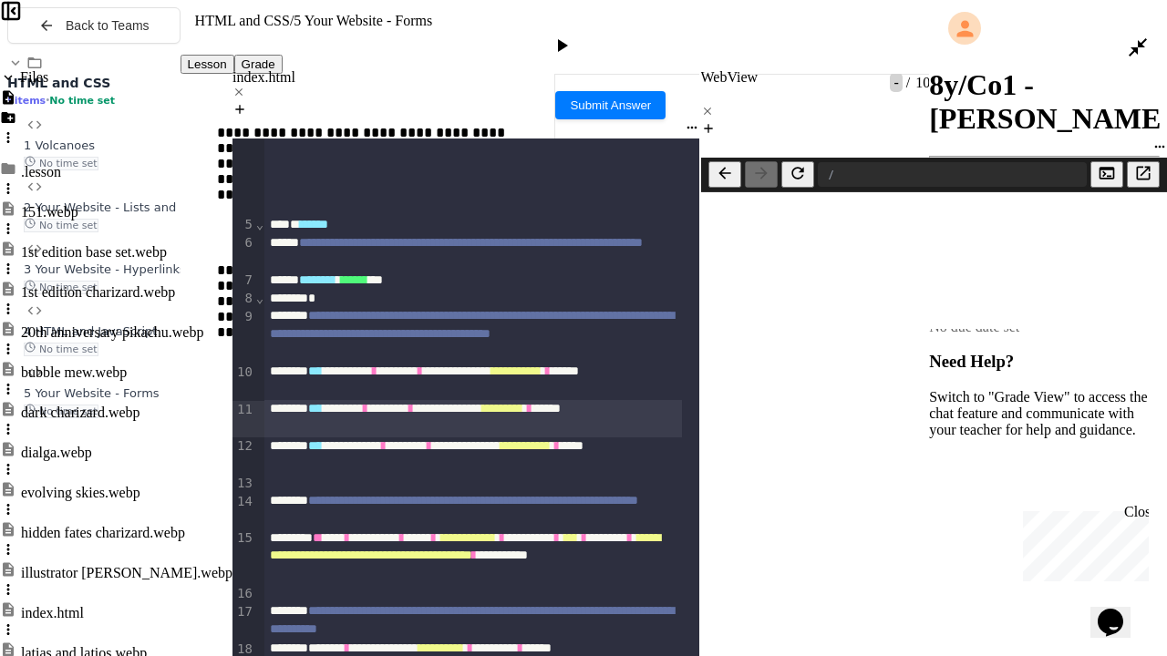
scroll to position [0, 0]
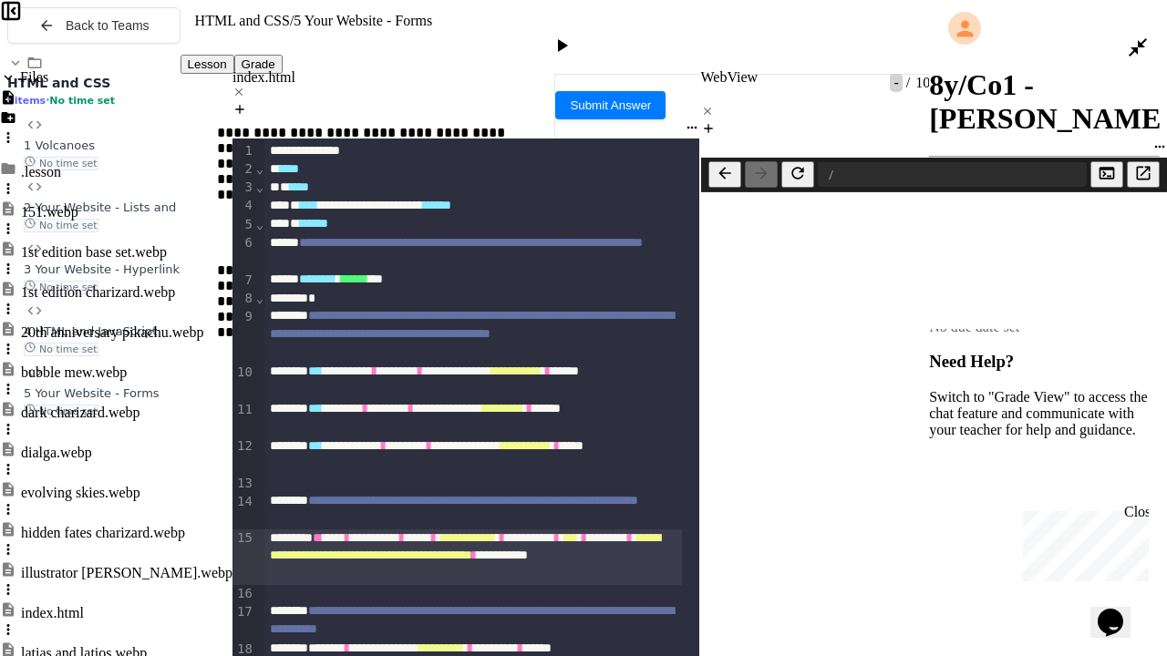
click at [429, 530] on div "**********" at bounding box center [473, 558] width 418 height 56
click at [393, 530] on div "**********" at bounding box center [473, 558] width 418 height 56
click at [577, 35] on div at bounding box center [564, 48] width 26 height 26
click at [387, 531] on span "*" at bounding box center [384, 537] width 5 height 13
click at [294, 530] on div "**********" at bounding box center [473, 558] width 418 height 56
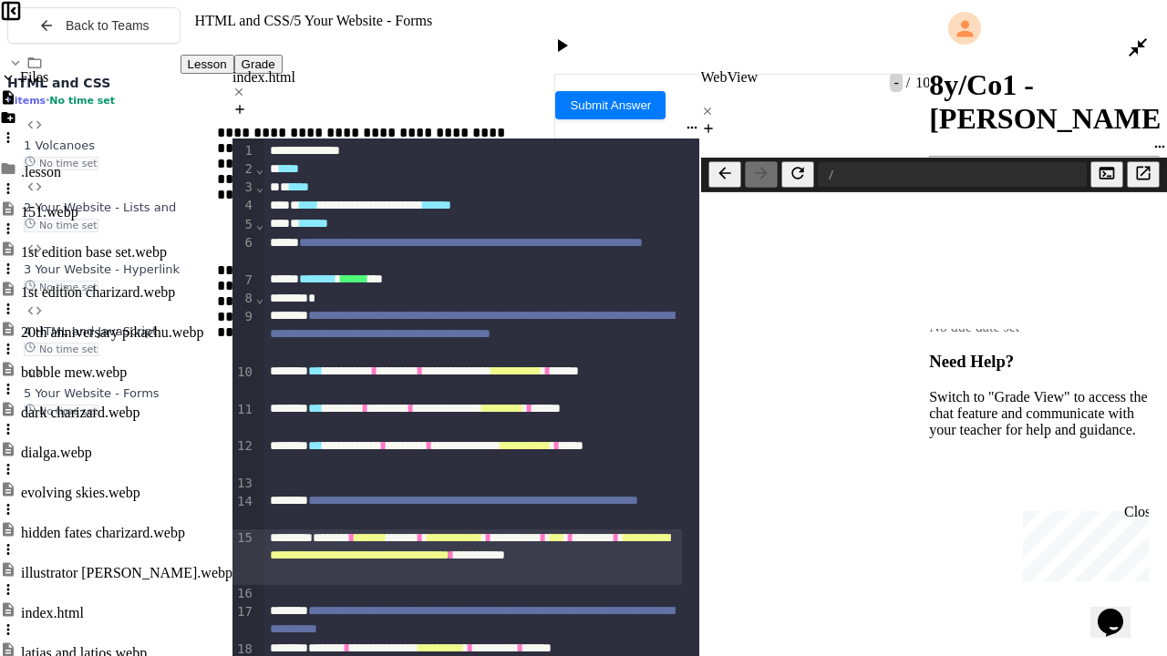
click at [305, 530] on div "**********" at bounding box center [473, 558] width 418 height 56
click at [577, 35] on div at bounding box center [564, 48] width 26 height 26
click at [1099, 167] on icon "Console" at bounding box center [1106, 173] width 15 height 12
click at [1098, 164] on icon "Console" at bounding box center [1107, 173] width 18 height 18
click at [1099, 164] on icon "Console" at bounding box center [1107, 173] width 18 height 18
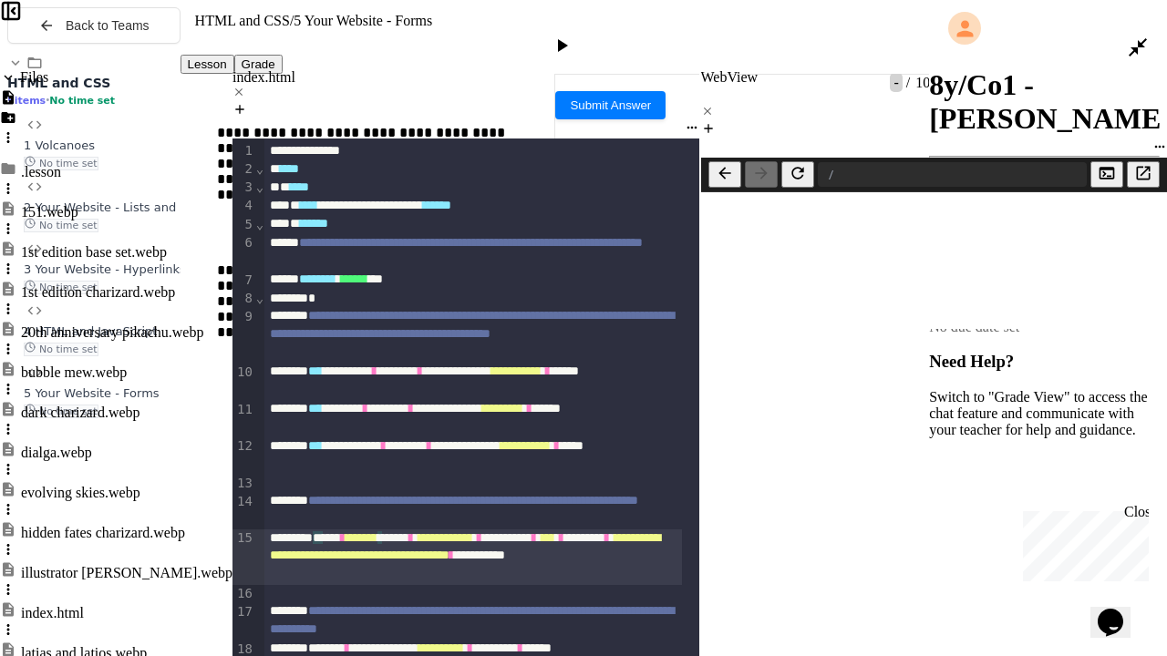
click at [392, 530] on div "**********" at bounding box center [473, 558] width 418 height 56
click at [290, 530] on div "**********" at bounding box center [473, 558] width 418 height 56
click at [573, 35] on icon at bounding box center [562, 46] width 22 height 22
click at [1098, 164] on icon "Console" at bounding box center [1107, 173] width 18 height 18
click at [336, 531] on span "*" at bounding box center [338, 537] width 5 height 13
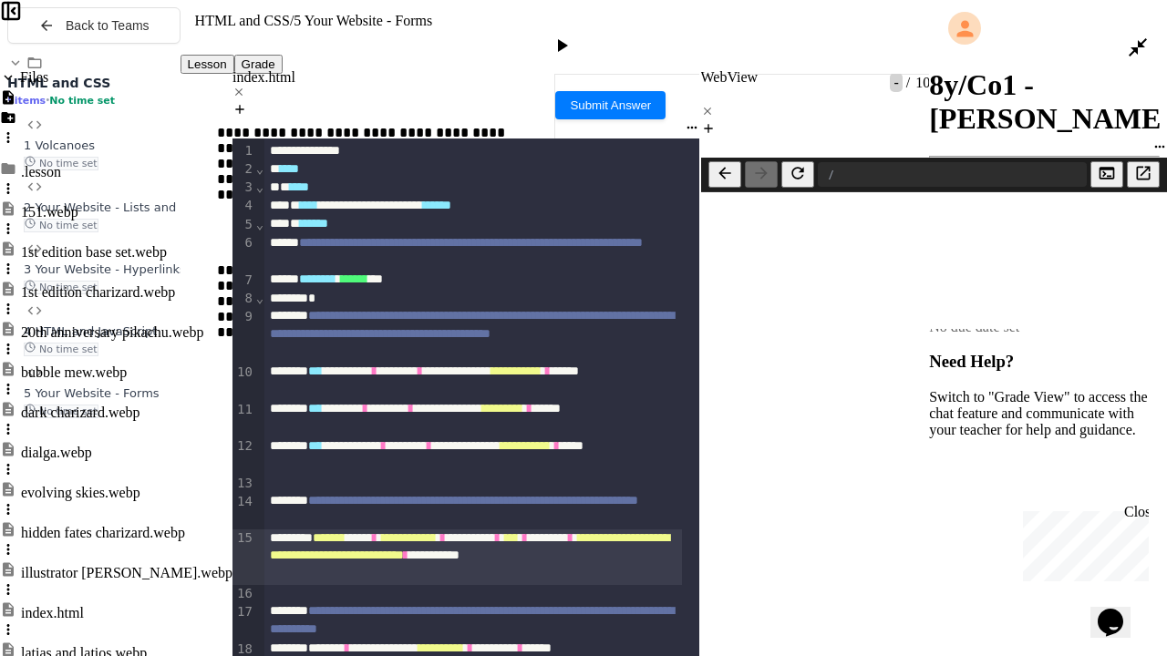
click at [334, 531] on span "*******" at bounding box center [329, 537] width 33 height 13
click at [326, 530] on div "**********" at bounding box center [473, 558] width 418 height 56
click at [573, 35] on icon at bounding box center [562, 46] width 22 height 22
click at [1098, 164] on icon "Console" at bounding box center [1107, 173] width 18 height 18
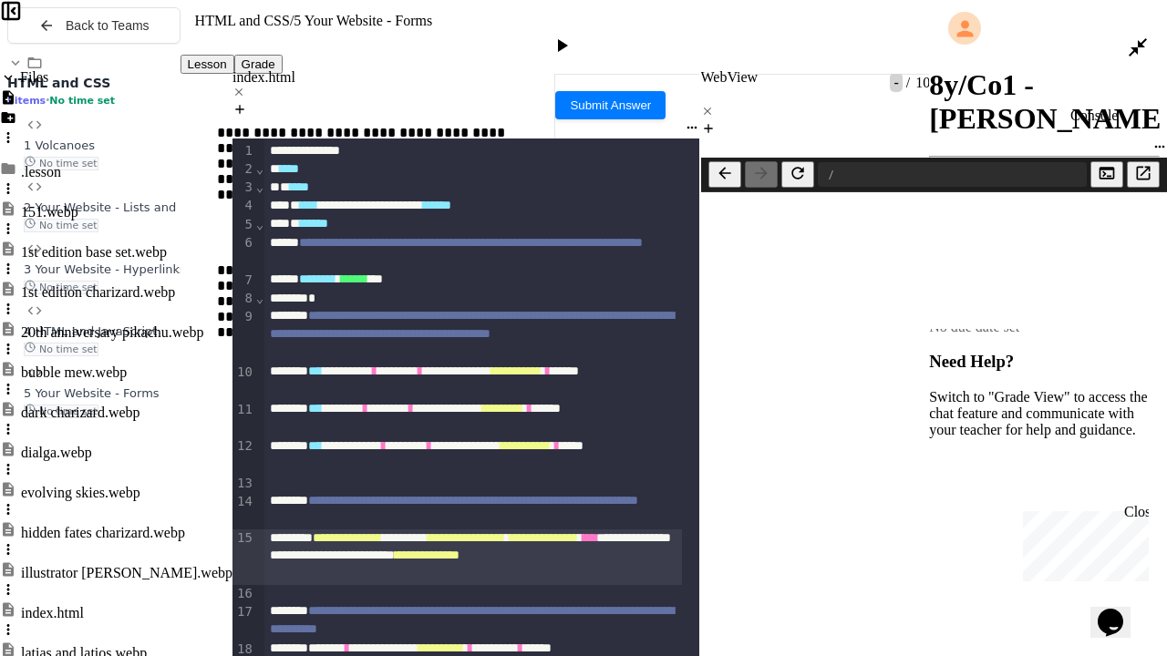
click at [1098, 164] on icon "Console" at bounding box center [1107, 173] width 18 height 18
click at [330, 531] on span "**********" at bounding box center [347, 537] width 69 height 13
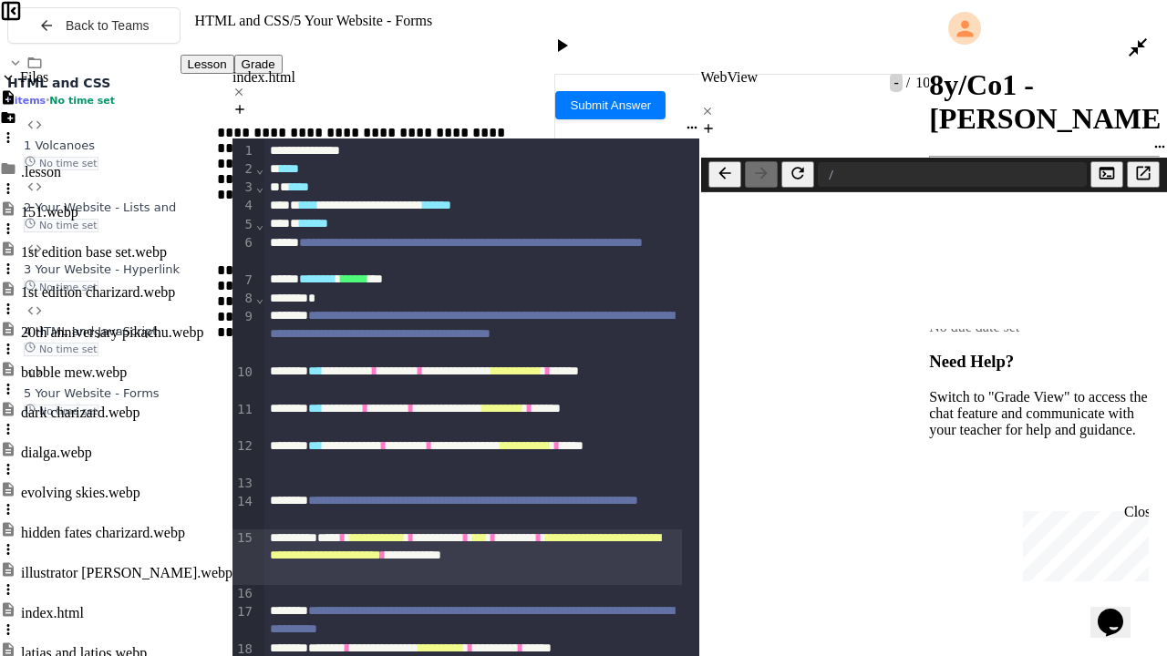
click at [337, 530] on div "**********" at bounding box center [473, 558] width 418 height 56
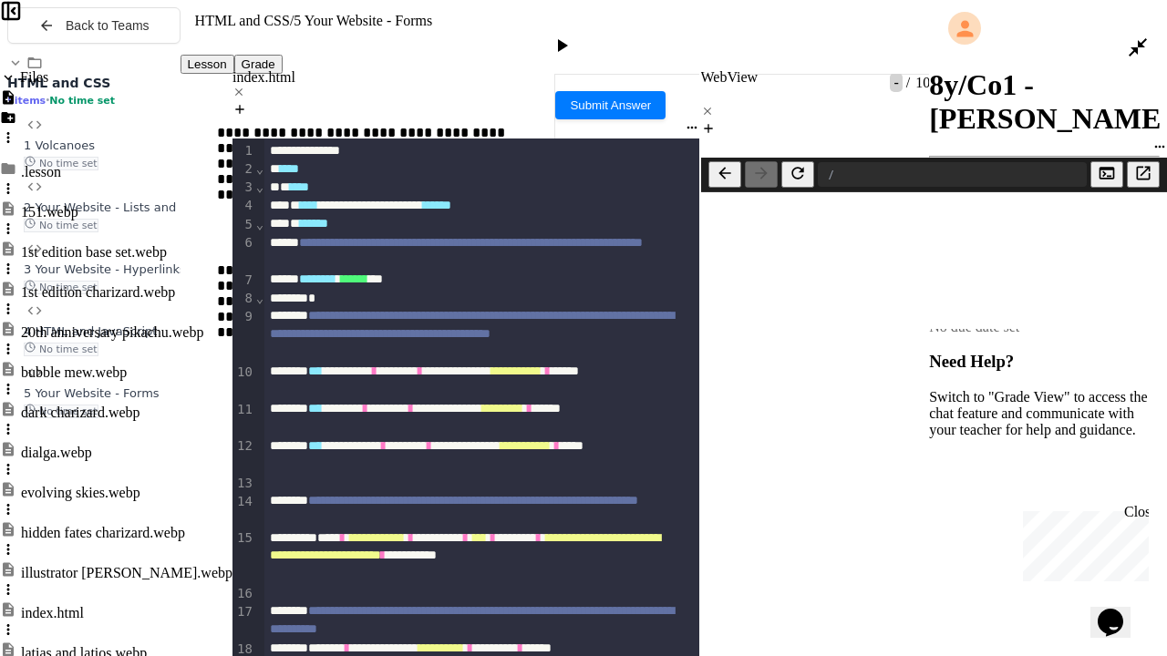
click at [577, 35] on div at bounding box center [564, 48] width 26 height 26
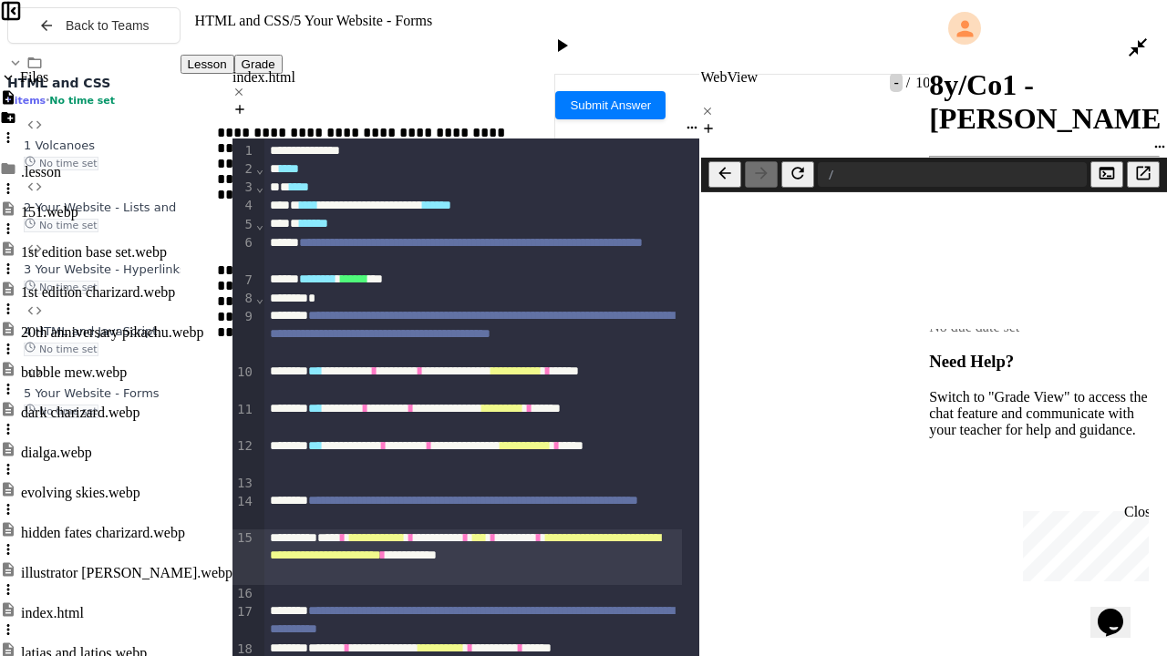
click at [288, 530] on div "**********" at bounding box center [473, 558] width 418 height 56
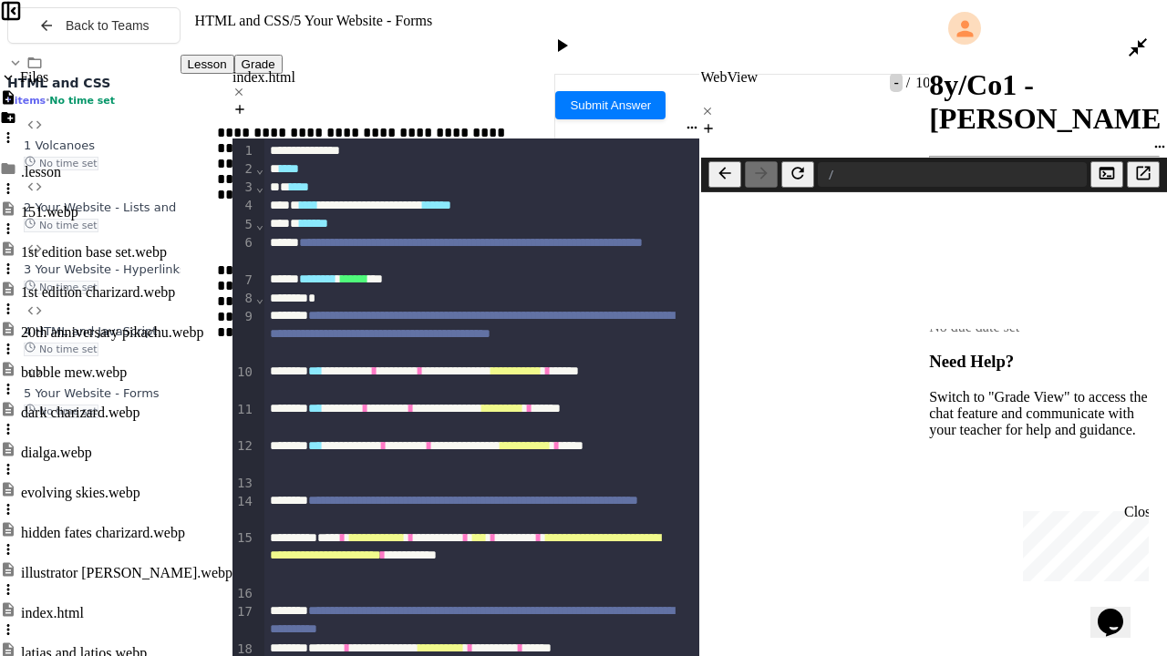
click at [586, 43] on div at bounding box center [564, 48] width 45 height 44
click at [577, 35] on div at bounding box center [564, 48] width 26 height 26
click at [573, 35] on icon at bounding box center [562, 46] width 22 height 22
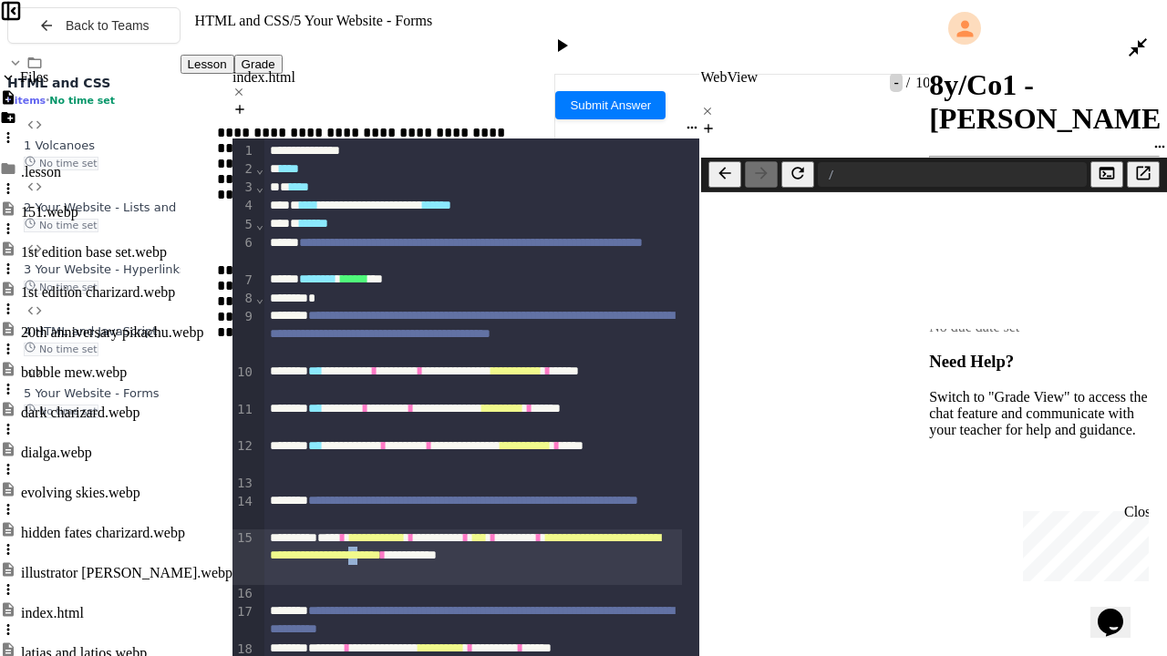
scroll to position [347, 0]
drag, startPoint x: 547, startPoint y: 146, endPoint x: 492, endPoint y: 140, distance: 55.0
click at [492, 531] on span "**********" at bounding box center [465, 546] width 390 height 31
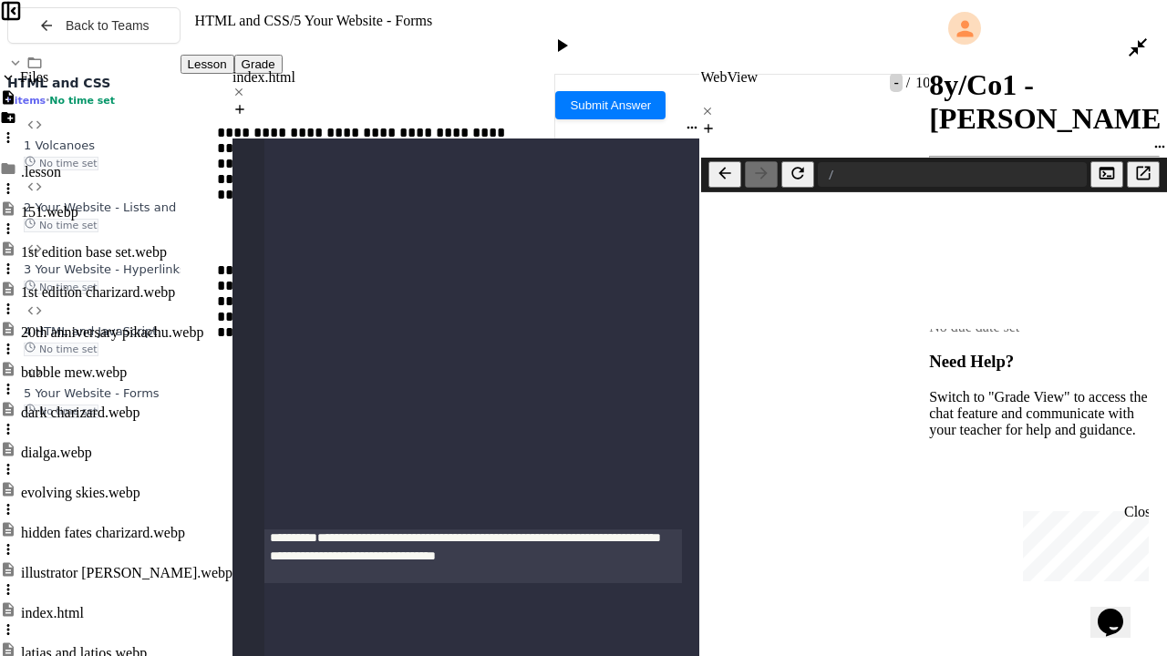
scroll to position [2387, 0]
click at [573, 35] on icon at bounding box center [562, 46] width 22 height 22
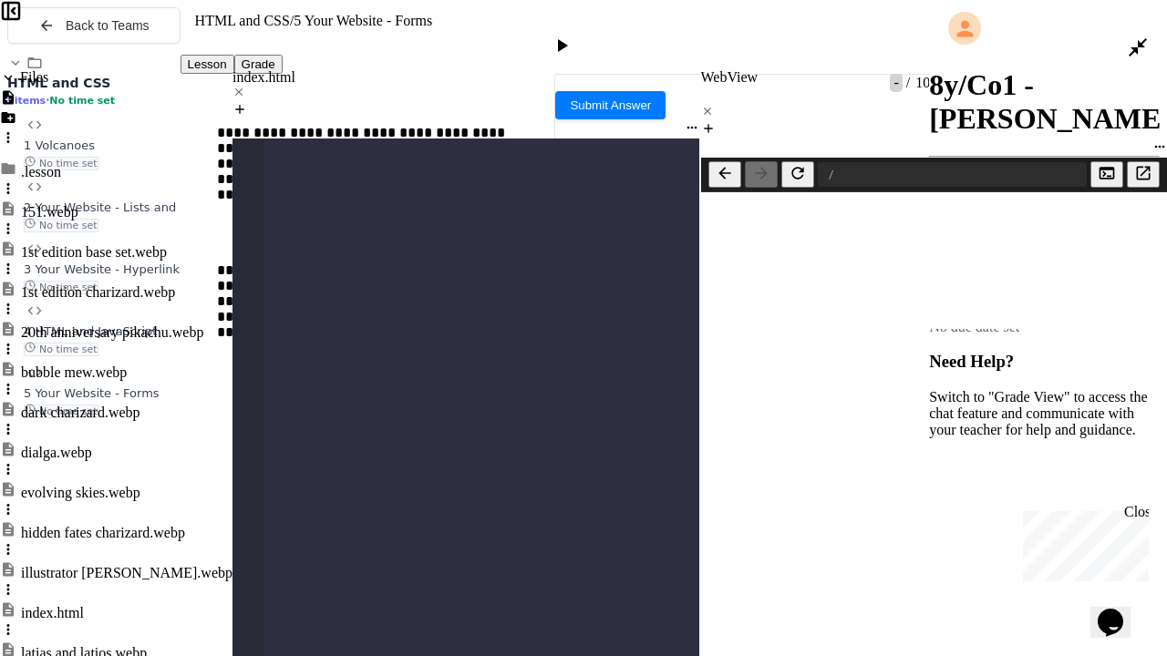
scroll to position [1881, 0]
drag, startPoint x: 469, startPoint y: 436, endPoint x: 294, endPoint y: 419, distance: 175.8
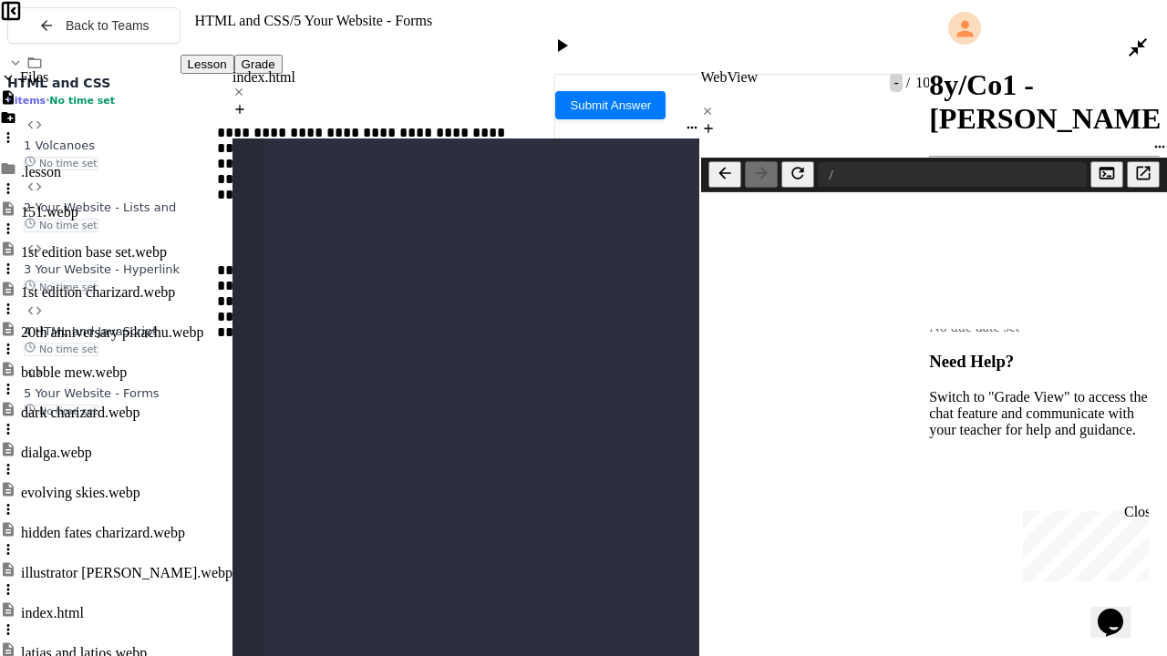
drag, startPoint x: 219, startPoint y: 449, endPoint x: 487, endPoint y: 476, distance: 269.4
copy div "**********"
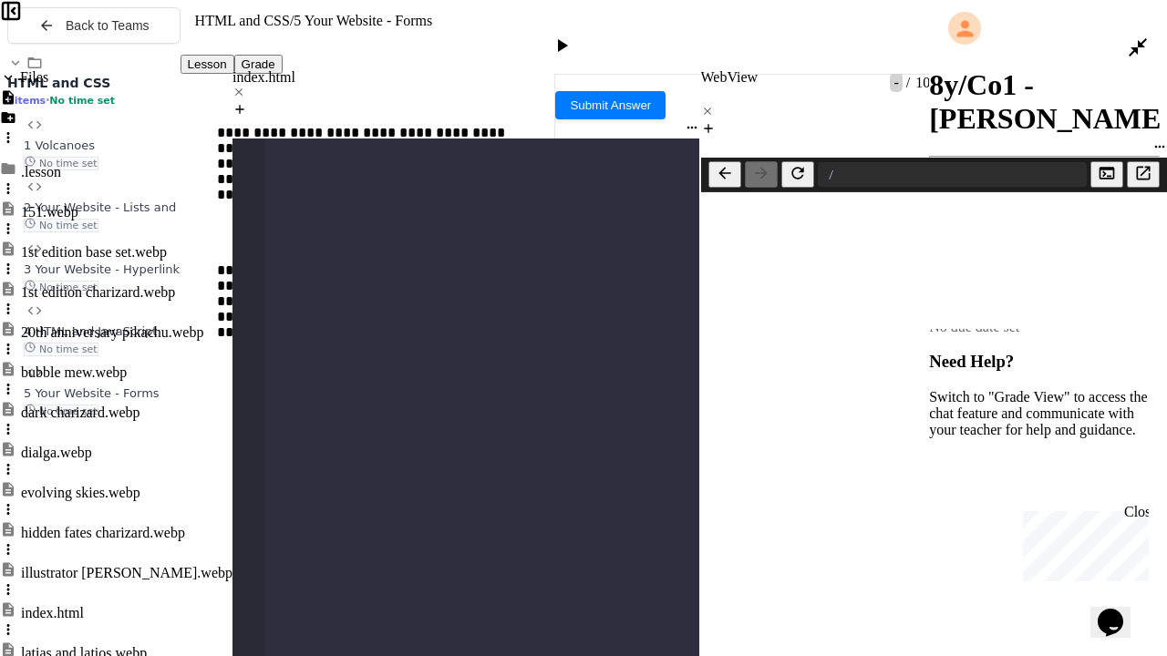
drag, startPoint x: 423, startPoint y: 476, endPoint x: 352, endPoint y: 470, distance: 71.3
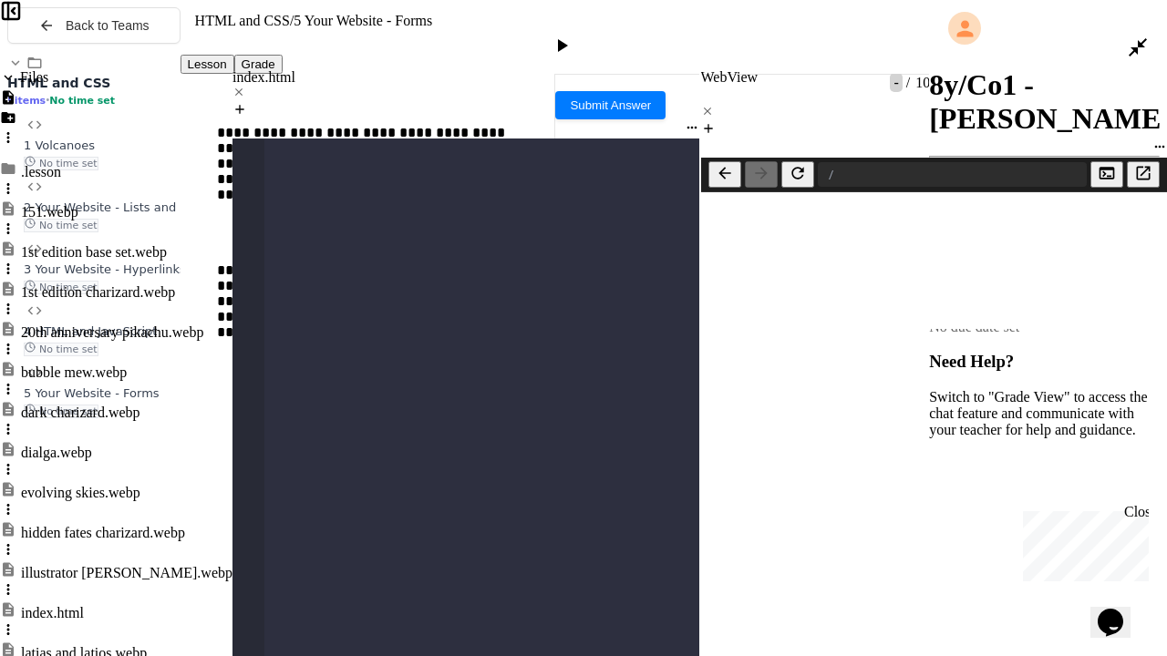
drag, startPoint x: 426, startPoint y: 511, endPoint x: 348, endPoint y: 509, distance: 77.5
click at [573, 35] on icon at bounding box center [562, 46] width 22 height 22
click at [1136, 38] on icon at bounding box center [1138, 47] width 18 height 18
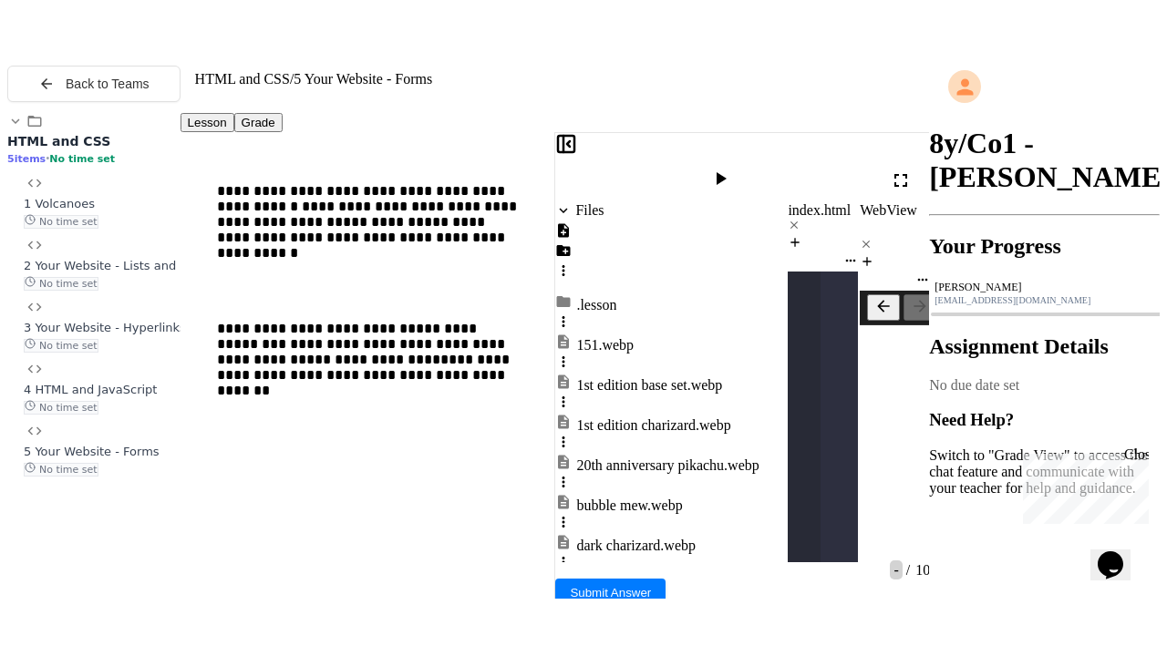
scroll to position [25792, 0]
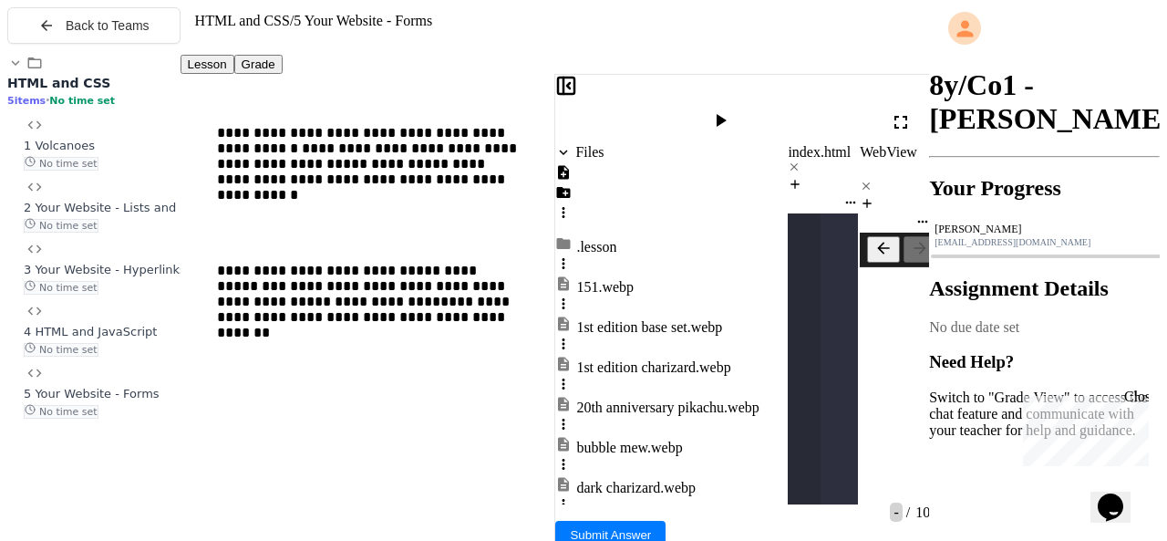
click at [903, 111] on icon at bounding box center [901, 122] width 22 height 22
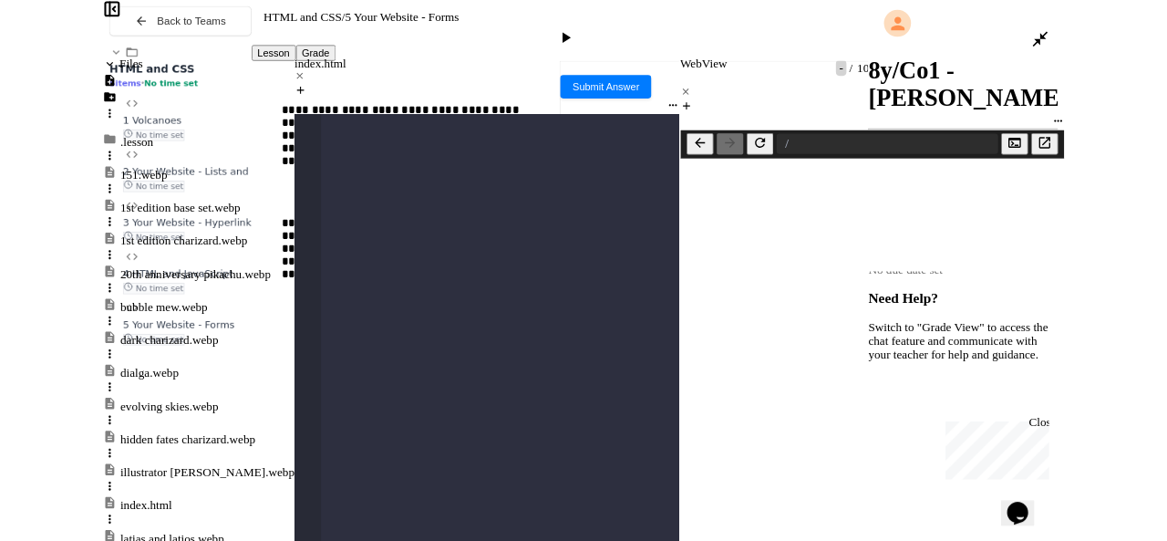
scroll to position [18608, 0]
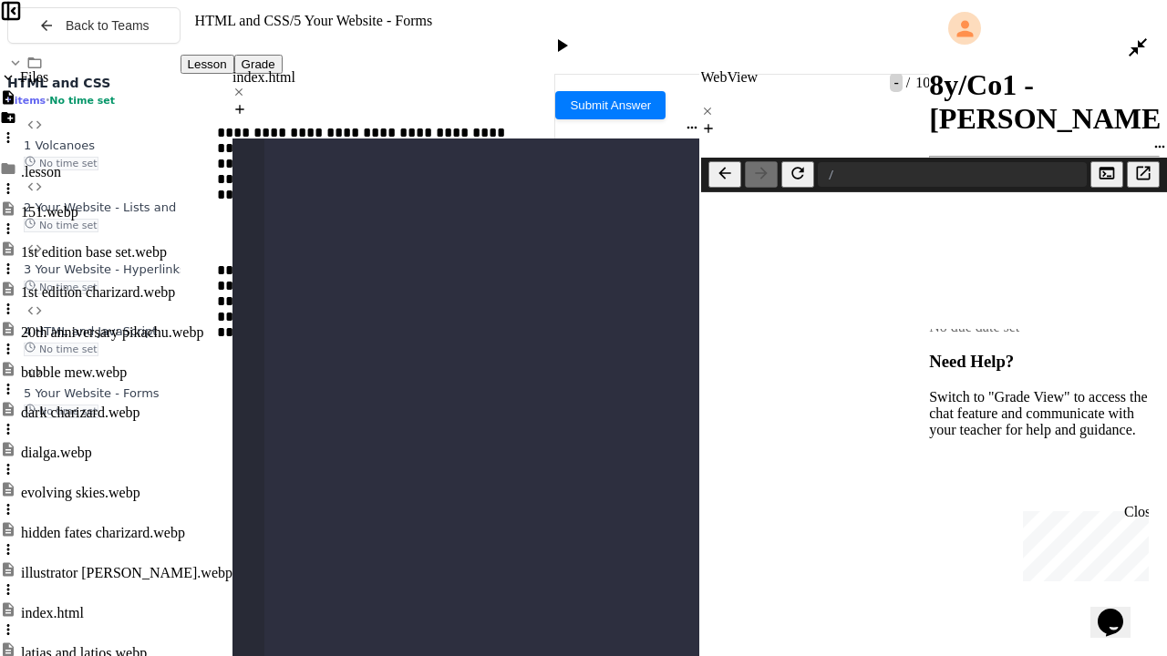
click at [1129, 36] on icon at bounding box center [1138, 47] width 22 height 22
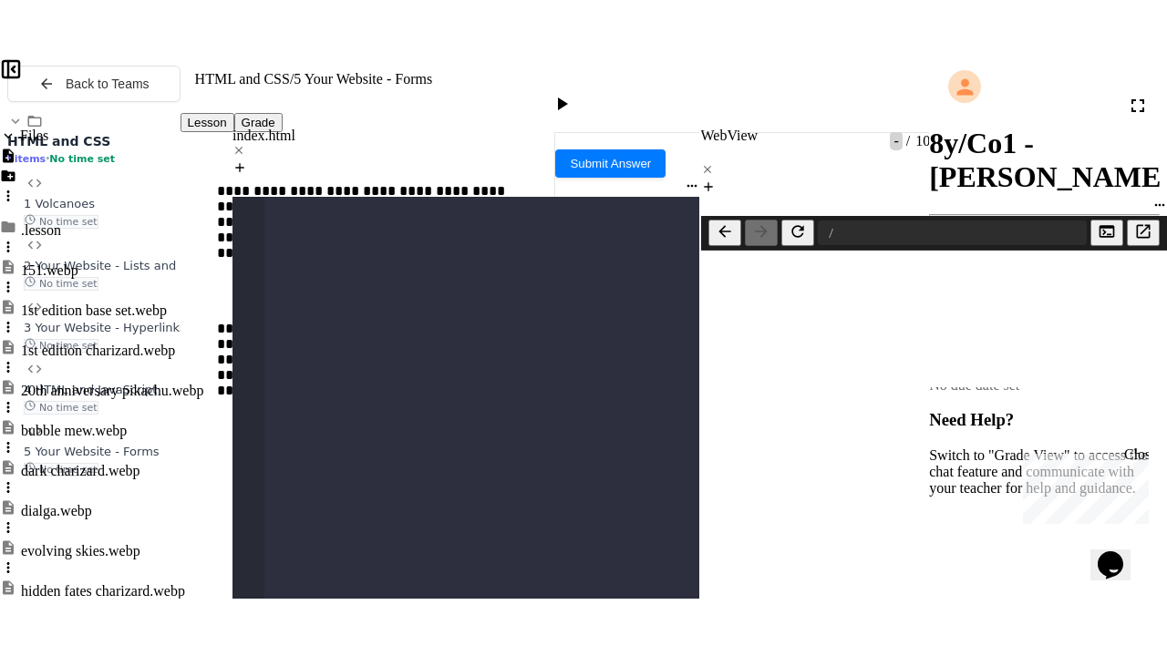
scroll to position [31432, 0]
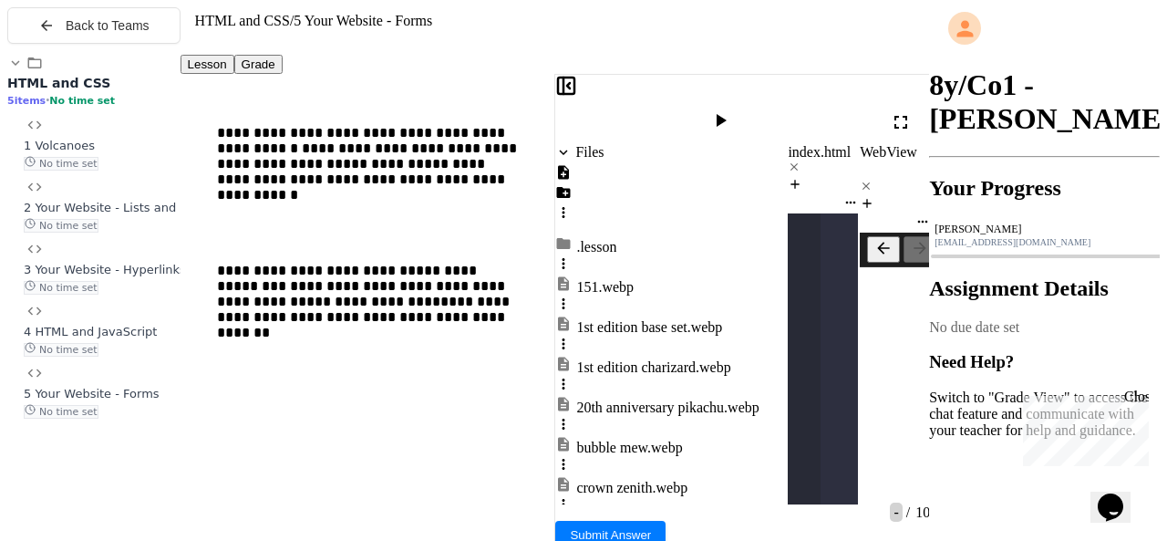
click at [903, 111] on icon at bounding box center [901, 122] width 22 height 22
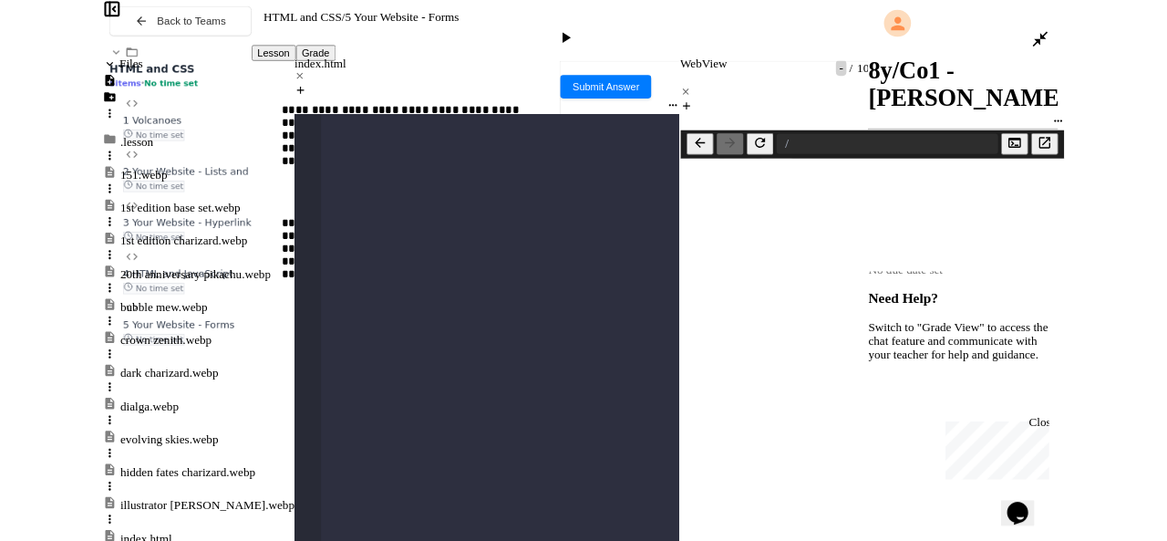
scroll to position [1987, 0]
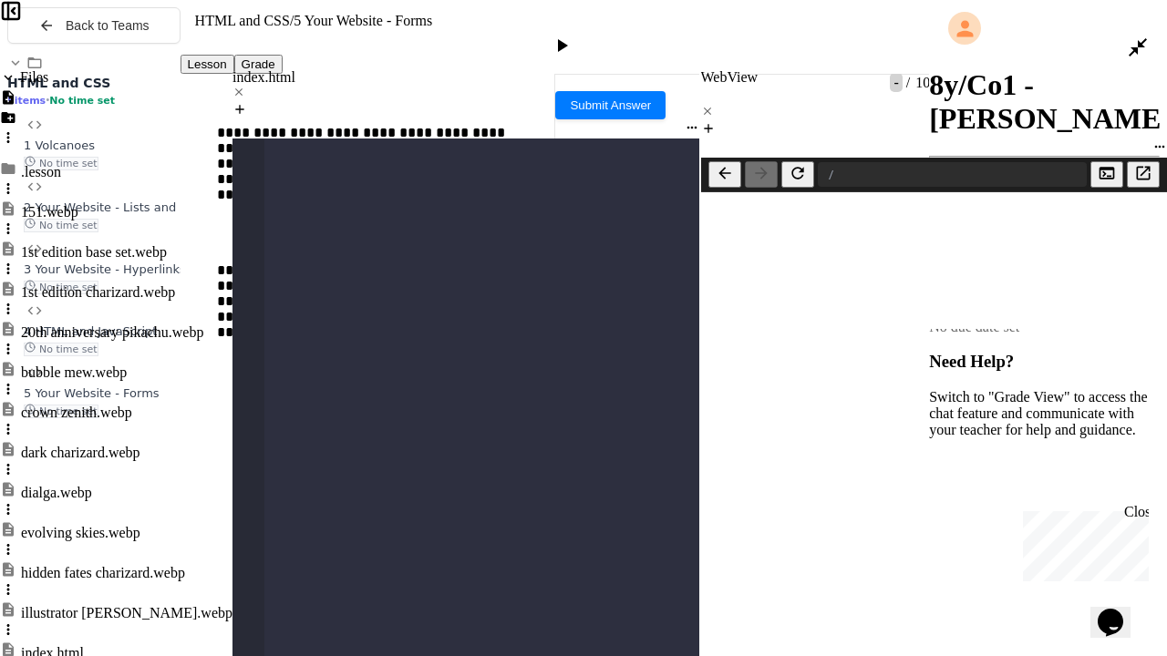
drag, startPoint x: 428, startPoint y: 440, endPoint x: 350, endPoint y: 443, distance: 78.4
drag, startPoint x: 424, startPoint y: 480, endPoint x: 348, endPoint y: 482, distance: 75.7
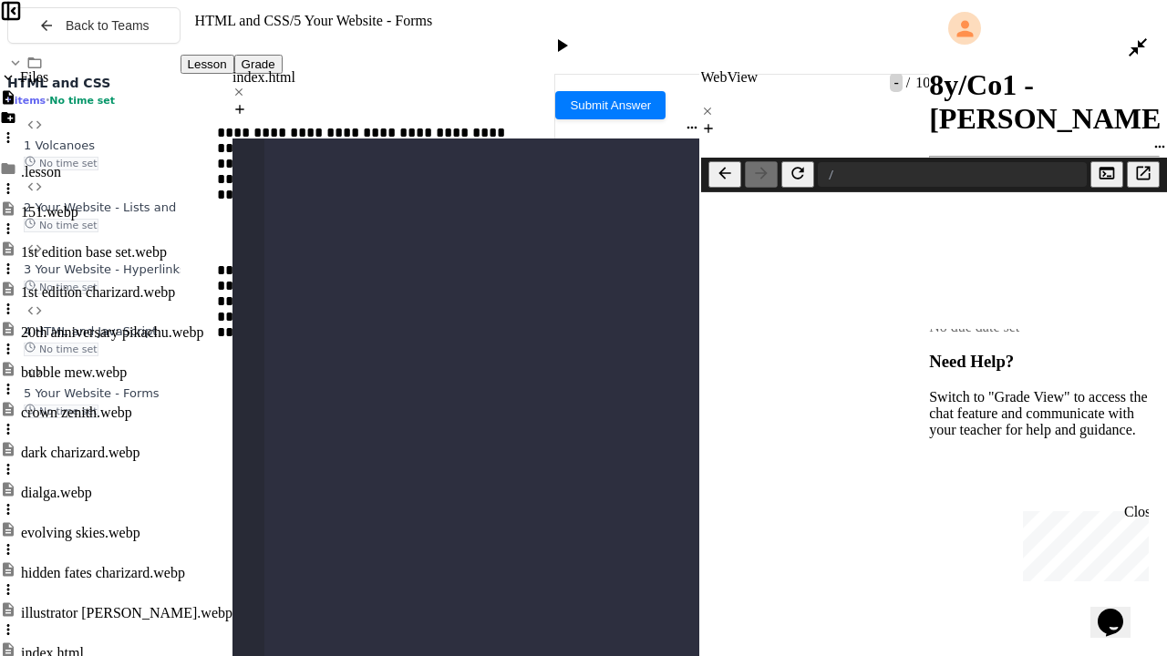
click at [573, 35] on icon at bounding box center [562, 46] width 22 height 22
click at [577, 35] on div at bounding box center [564, 48] width 26 height 26
click at [1134, 41] on div at bounding box center [1147, 48] width 40 height 44
